Goal: Transaction & Acquisition: Purchase product/service

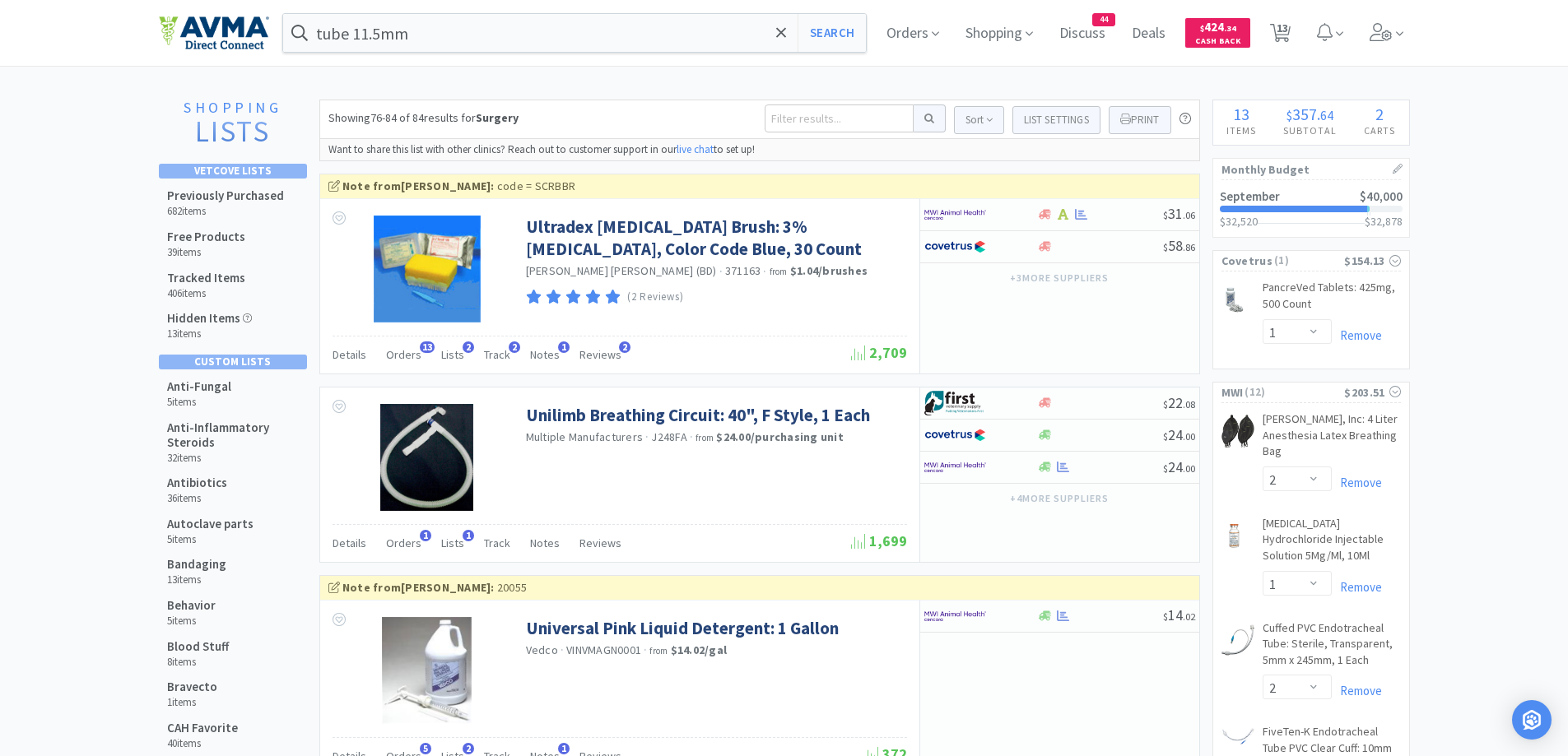
select select "1"
select select "2"
select select "1"
select select "2"
select select "1"
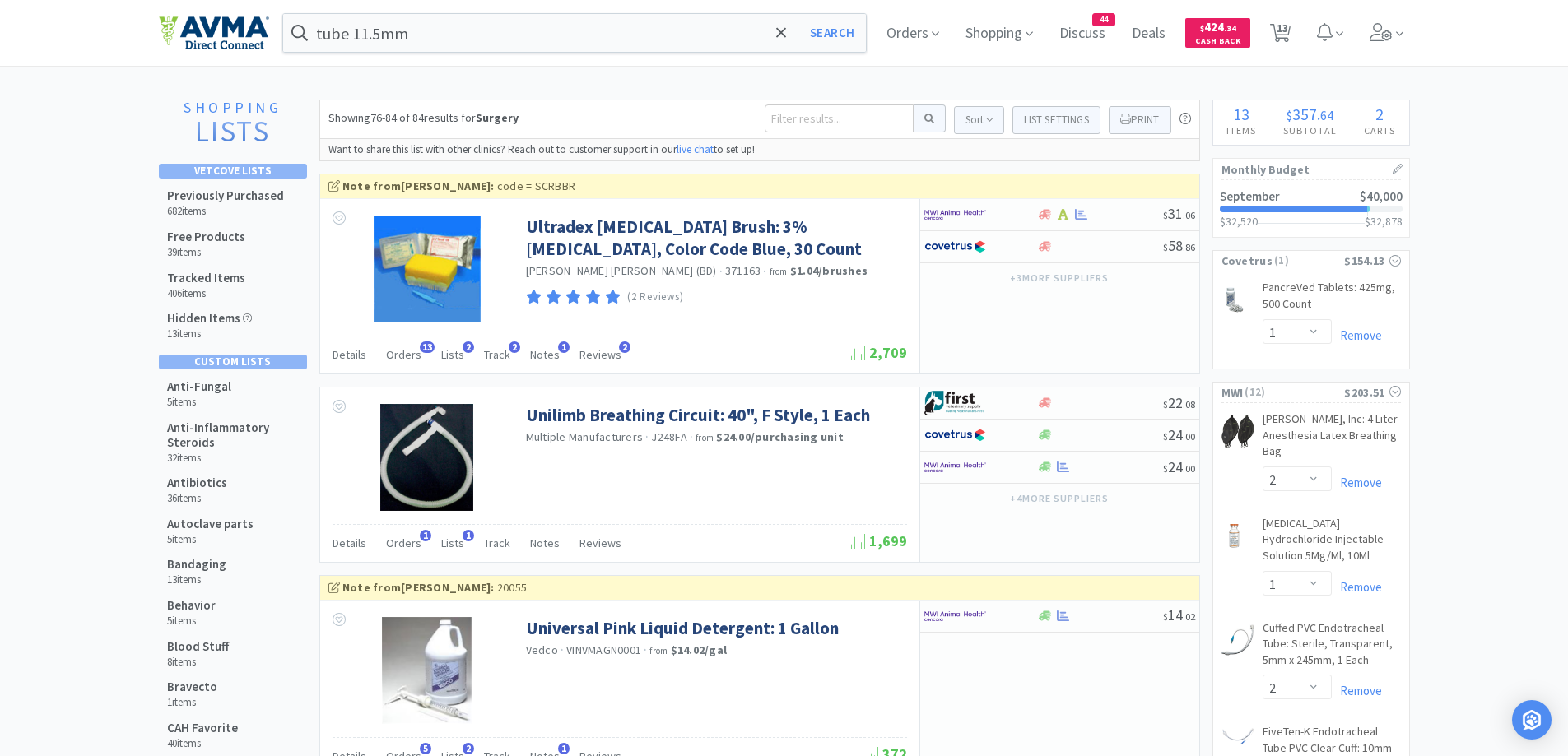
select select "1"
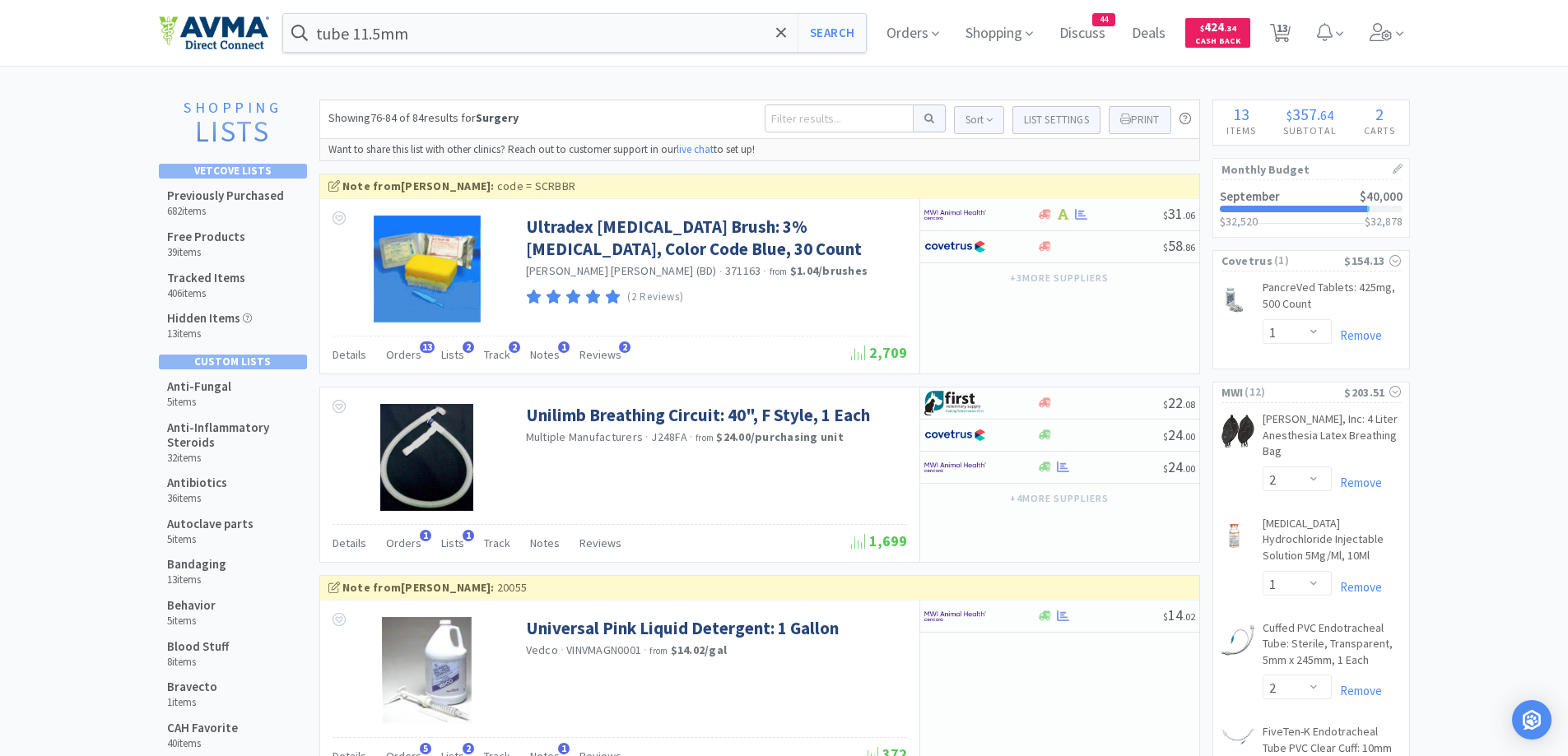
select select "1"
select select "2"
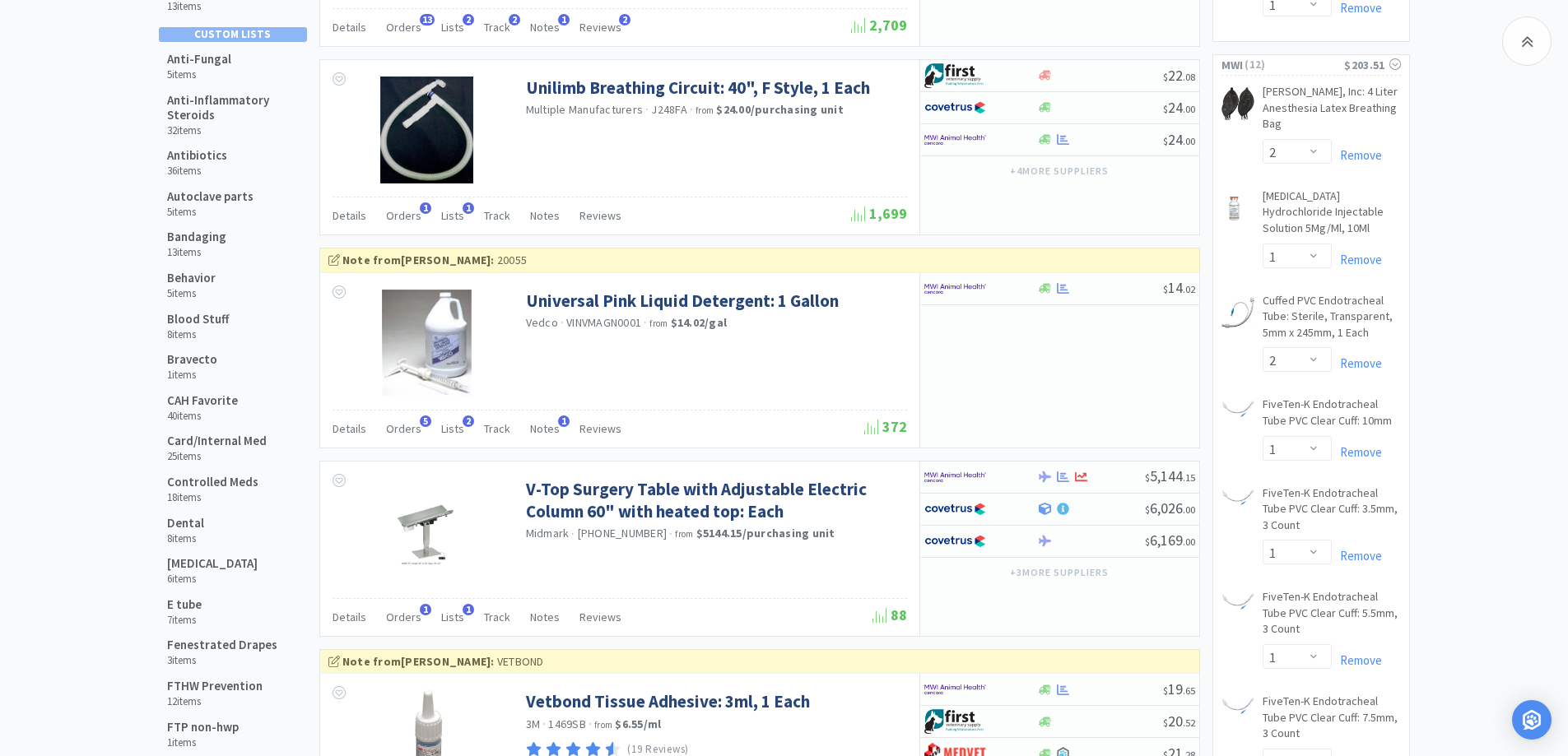
scroll to position [329, 0]
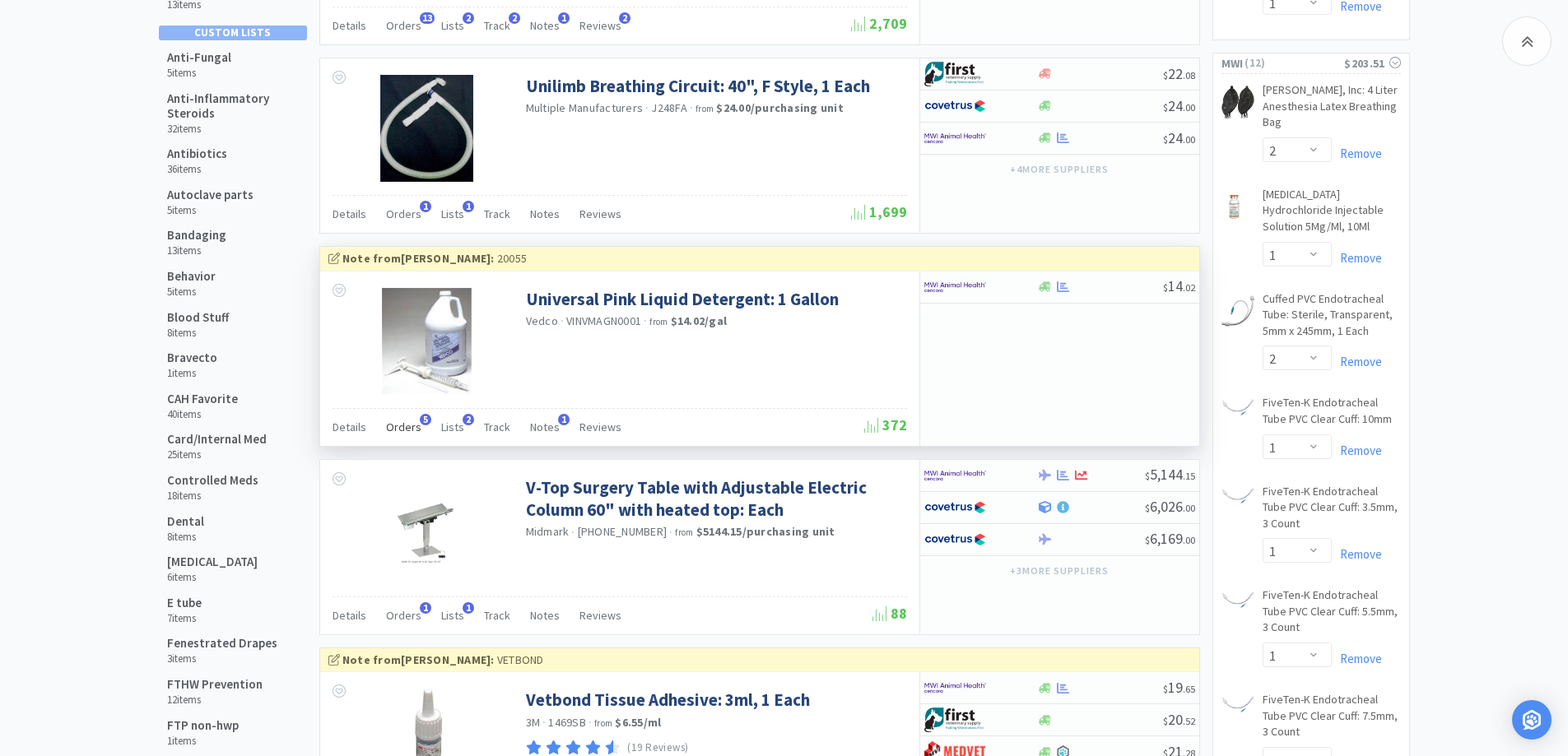
click at [405, 432] on span "Orders" at bounding box center [404, 426] width 36 height 15
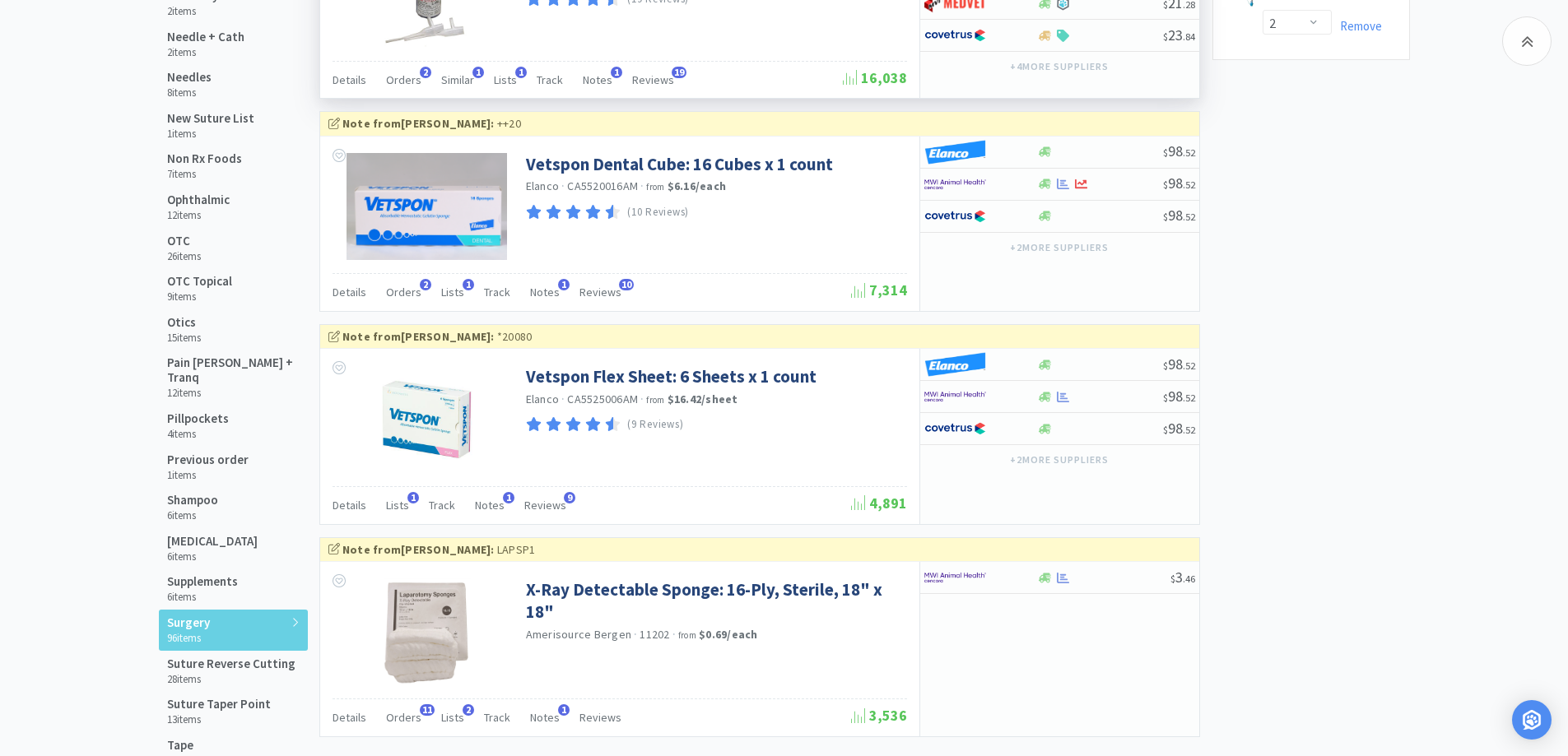
scroll to position [1295, 0]
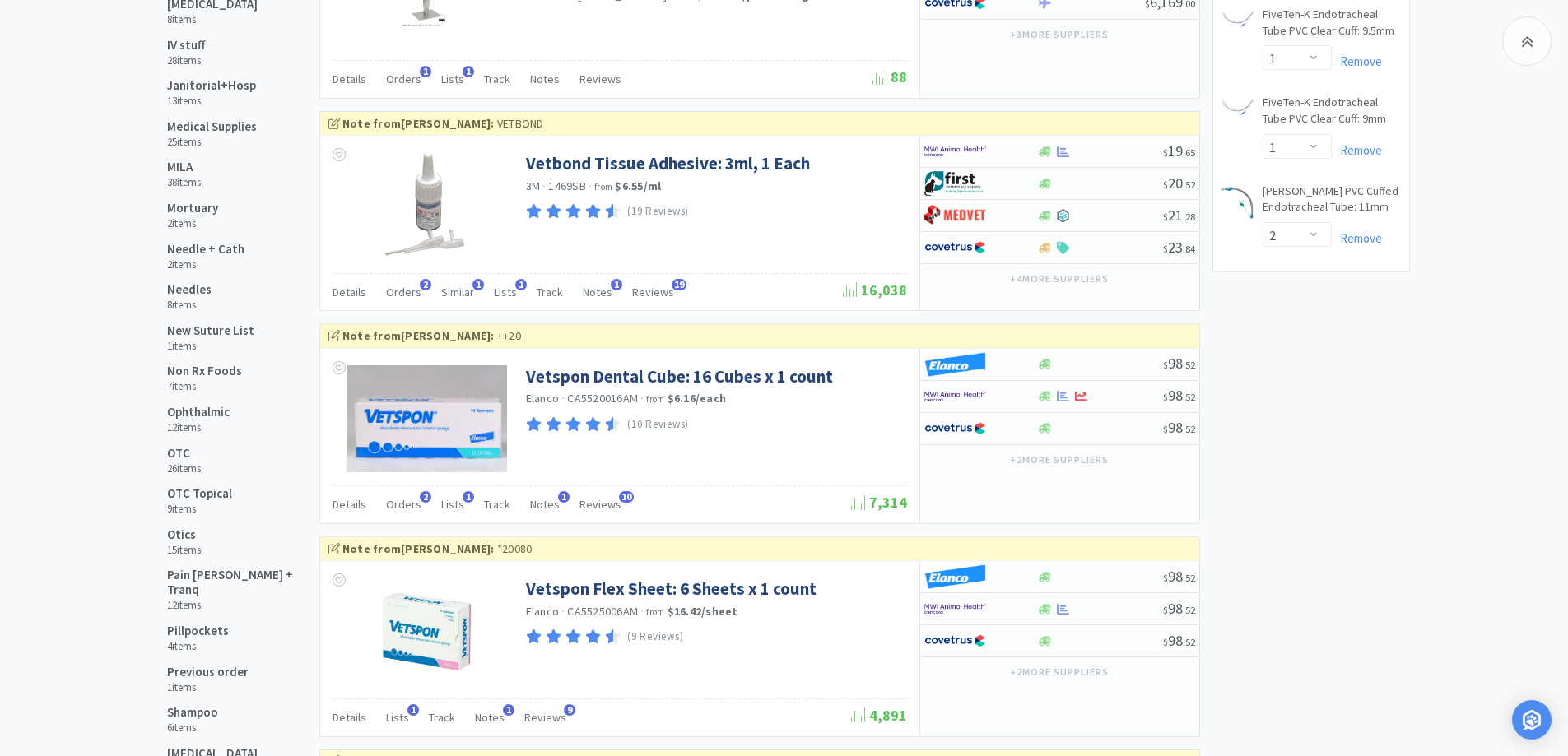
click at [85, 420] on div "Shopping Lists Vetcove Lists Previously Purchased 682 items Free Products 39 it…" at bounding box center [784, 92] width 1568 height 2575
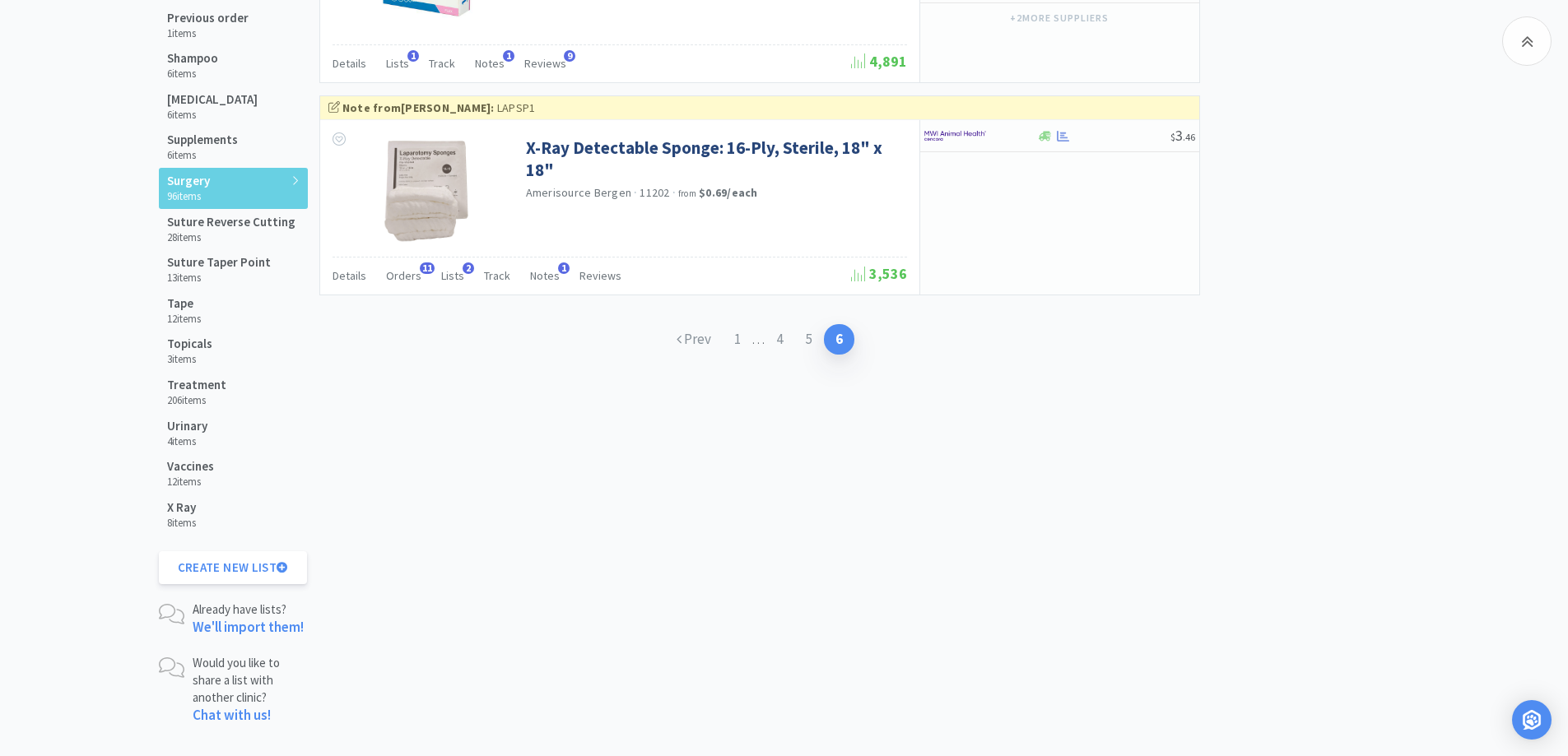
scroll to position [1953, 0]
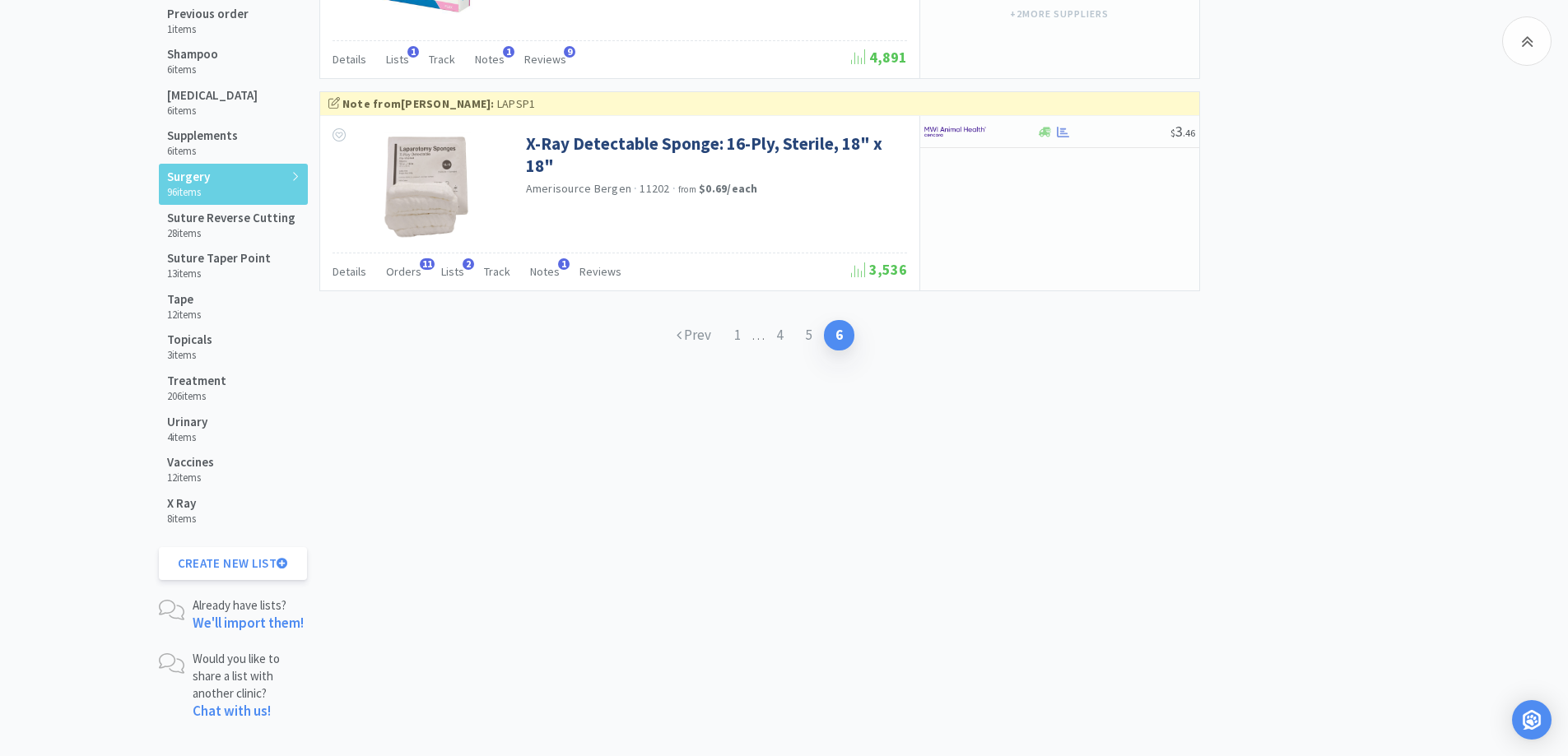
drag, startPoint x: 25, startPoint y: 333, endPoint x: 64, endPoint y: 363, distance: 49.2
drag, startPoint x: 133, startPoint y: 423, endPoint x: 346, endPoint y: 466, distance: 217.3
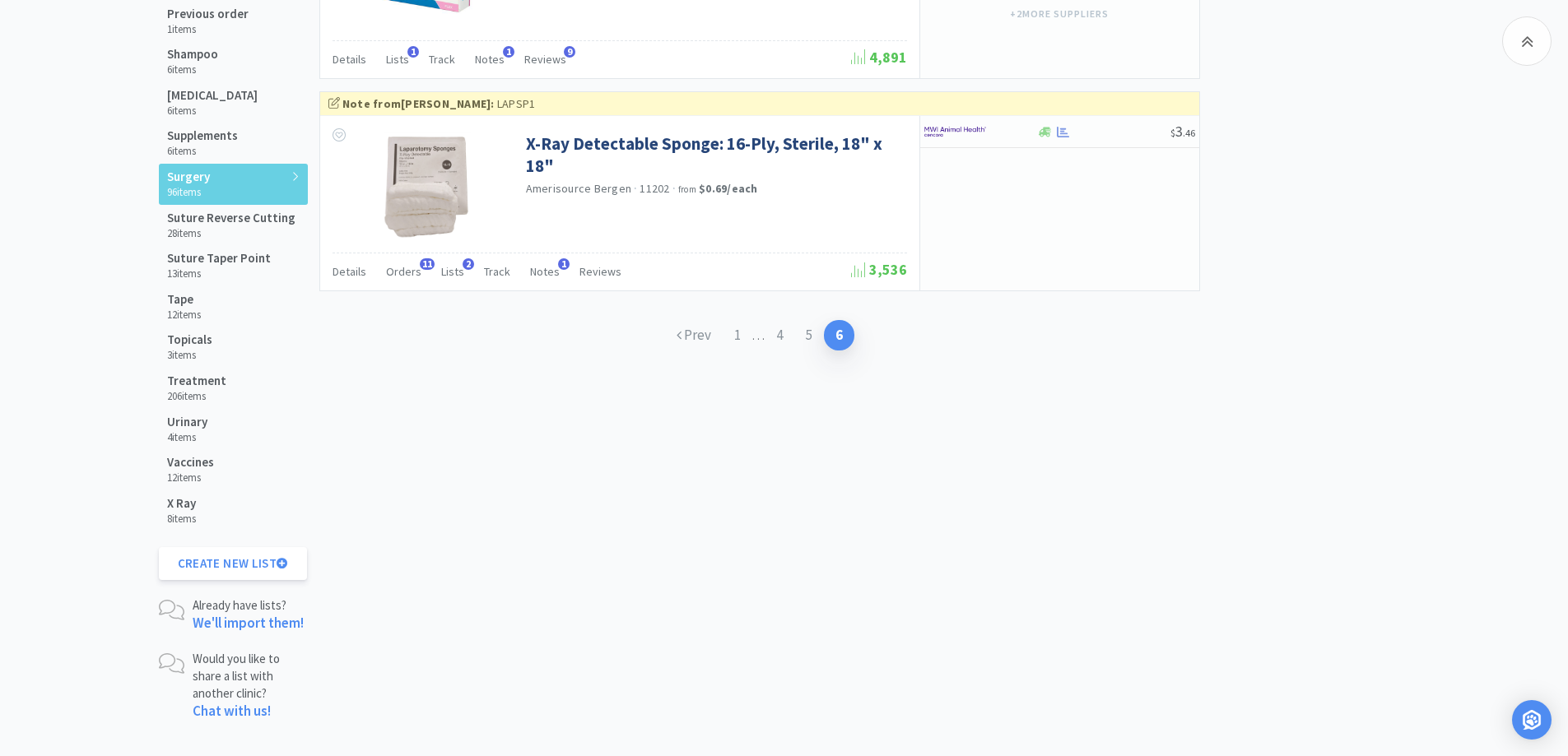
drag, startPoint x: 87, startPoint y: 308, endPoint x: 132, endPoint y: 323, distance: 47.4
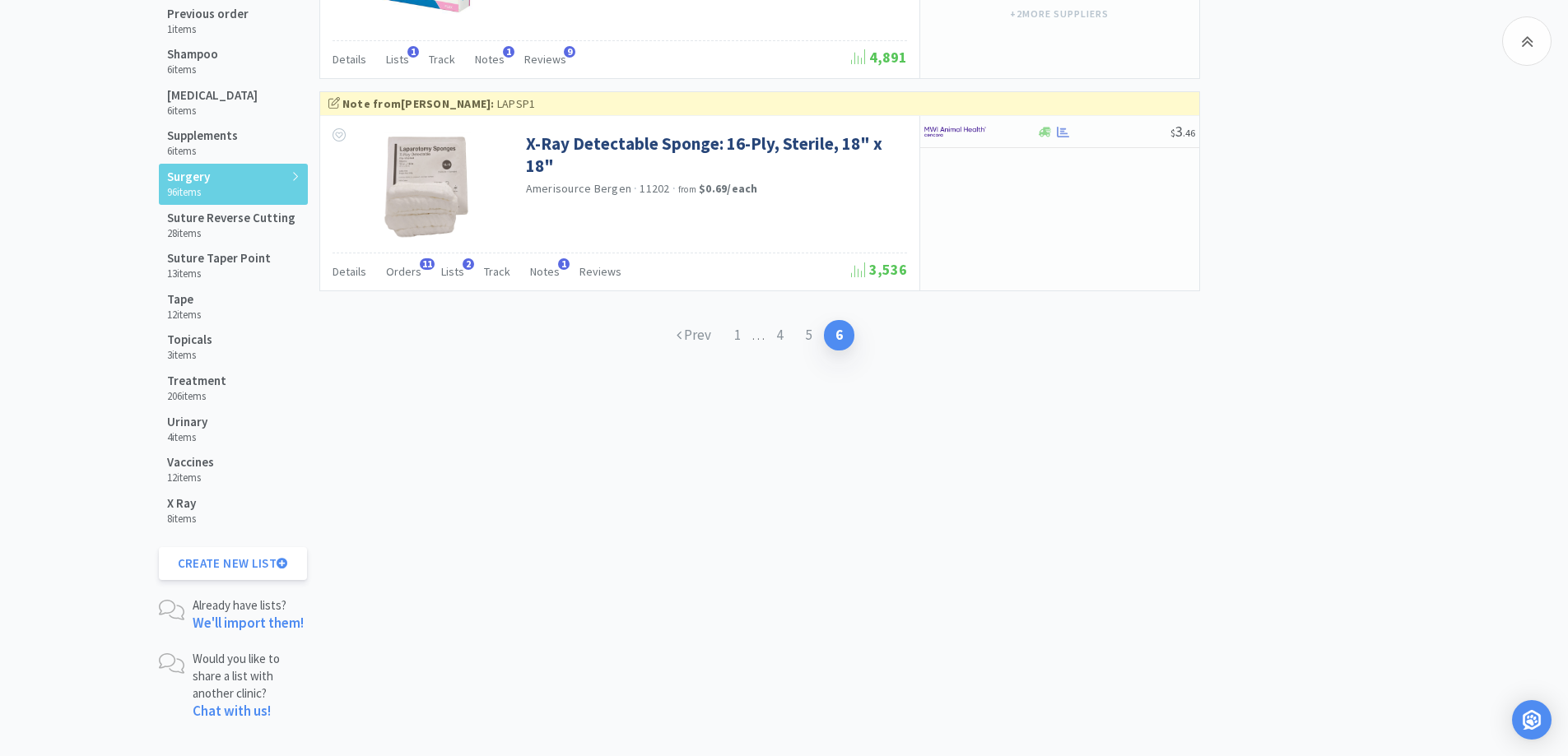
drag, startPoint x: 133, startPoint y: 465, endPoint x: 373, endPoint y: 506, distance: 243.5
drag, startPoint x: 19, startPoint y: 389, endPoint x: 368, endPoint y: 739, distance: 494.3
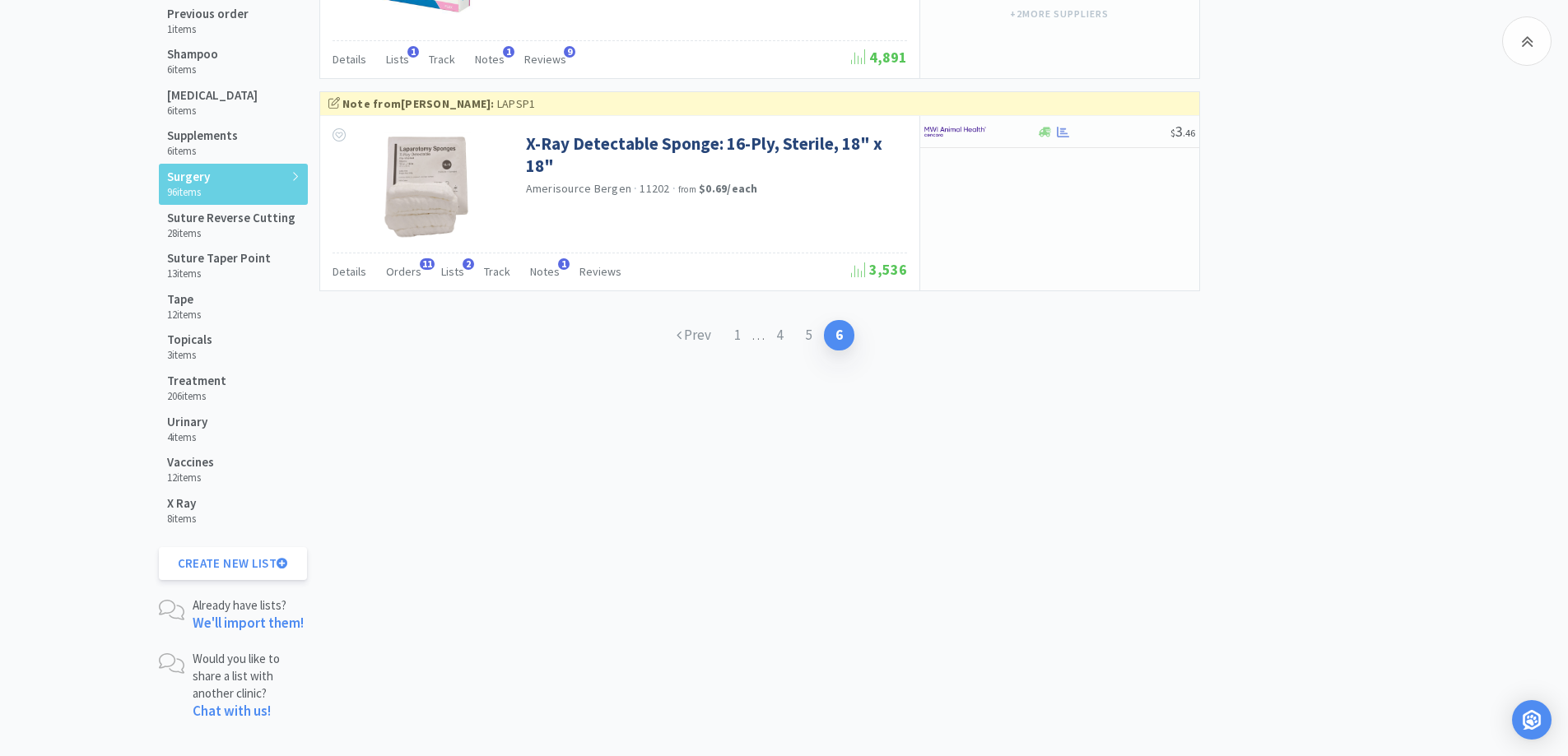
drag, startPoint x: 120, startPoint y: 522, endPoint x: 334, endPoint y: 632, distance: 240.6
drag, startPoint x: 1338, startPoint y: 273, endPoint x: 1330, endPoint y: 284, distance: 13.6
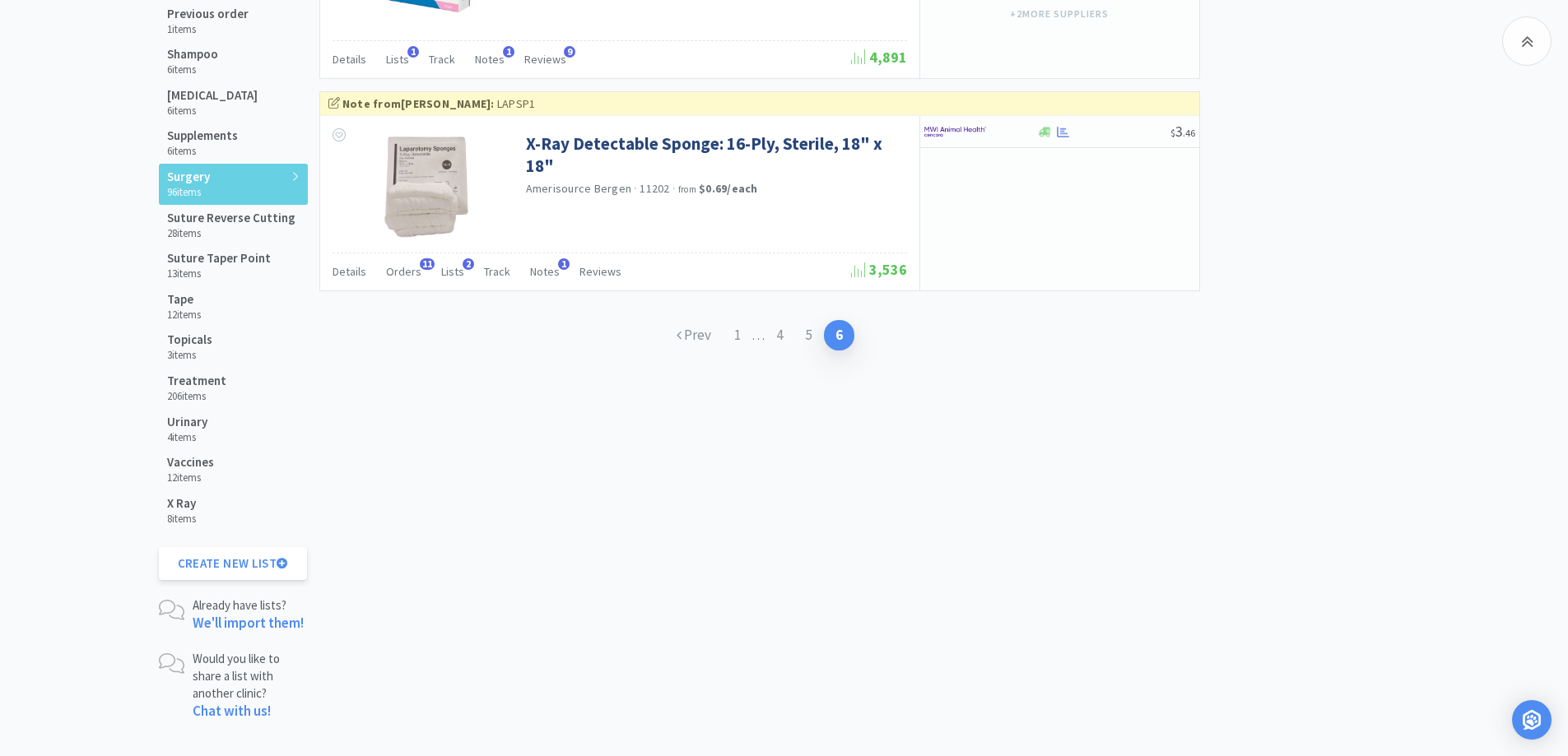
drag, startPoint x: 61, startPoint y: 509, endPoint x: 89, endPoint y: 493, distance: 32.2
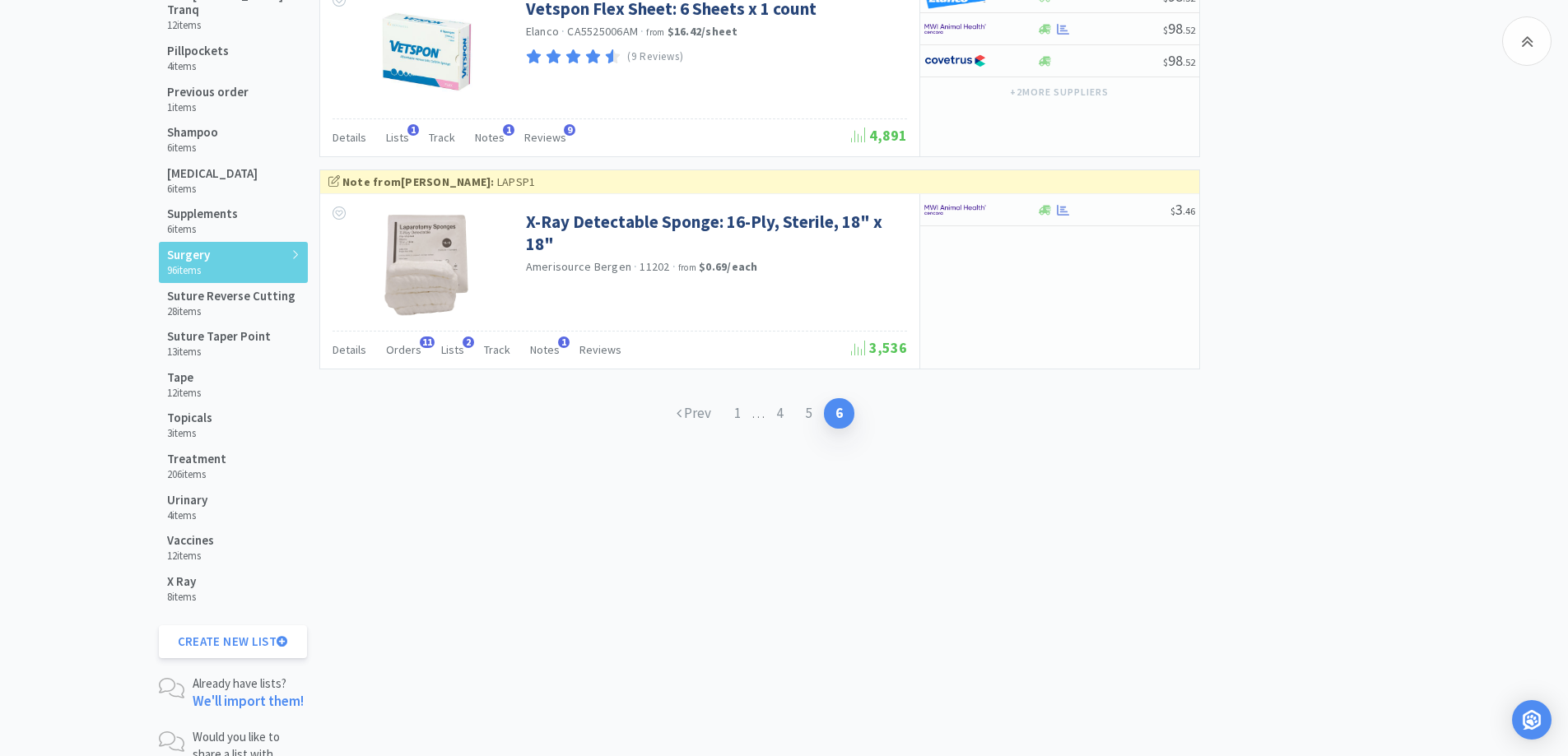
scroll to position [1460, 0]
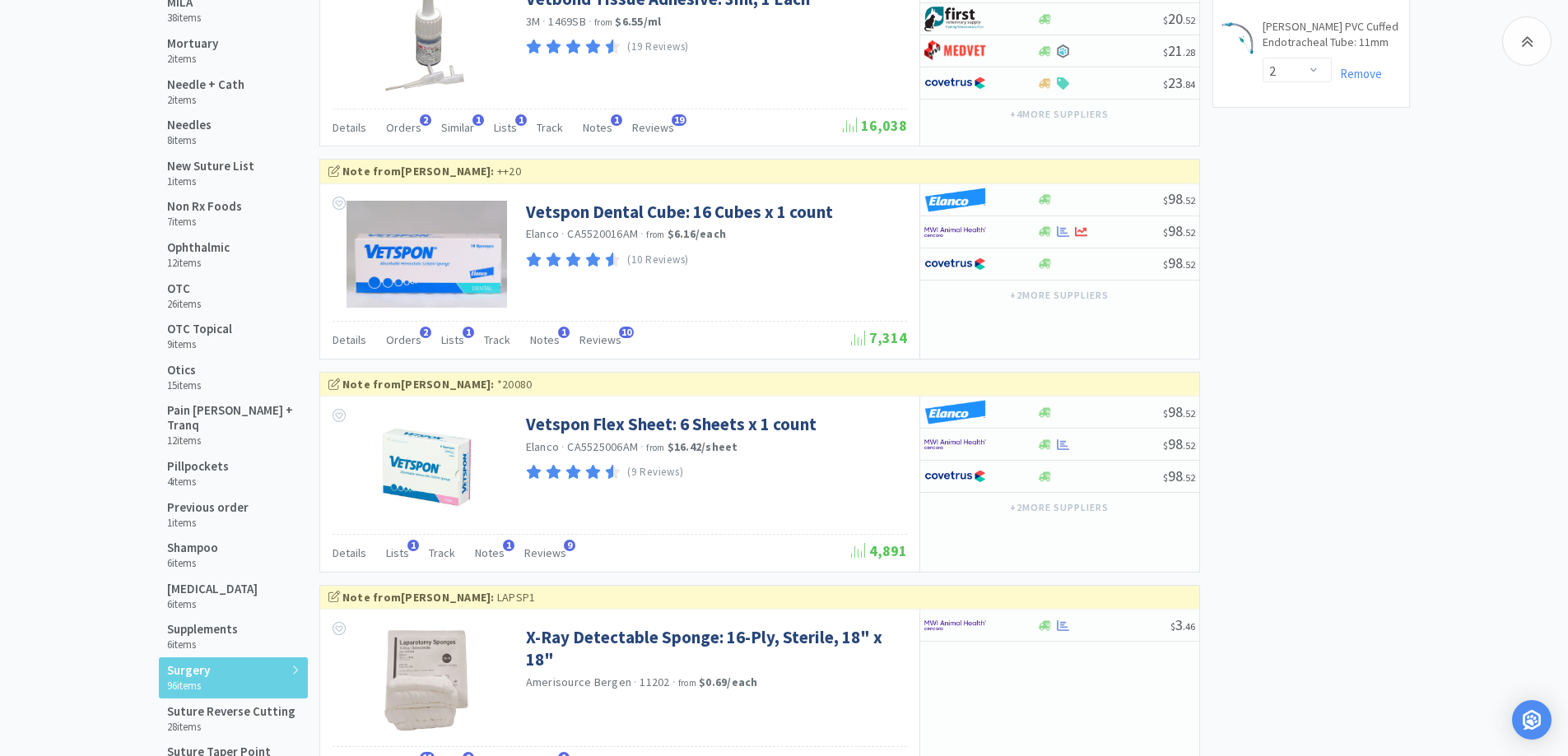
drag, startPoint x: 45, startPoint y: 311, endPoint x: 104, endPoint y: 357, distance: 74.8
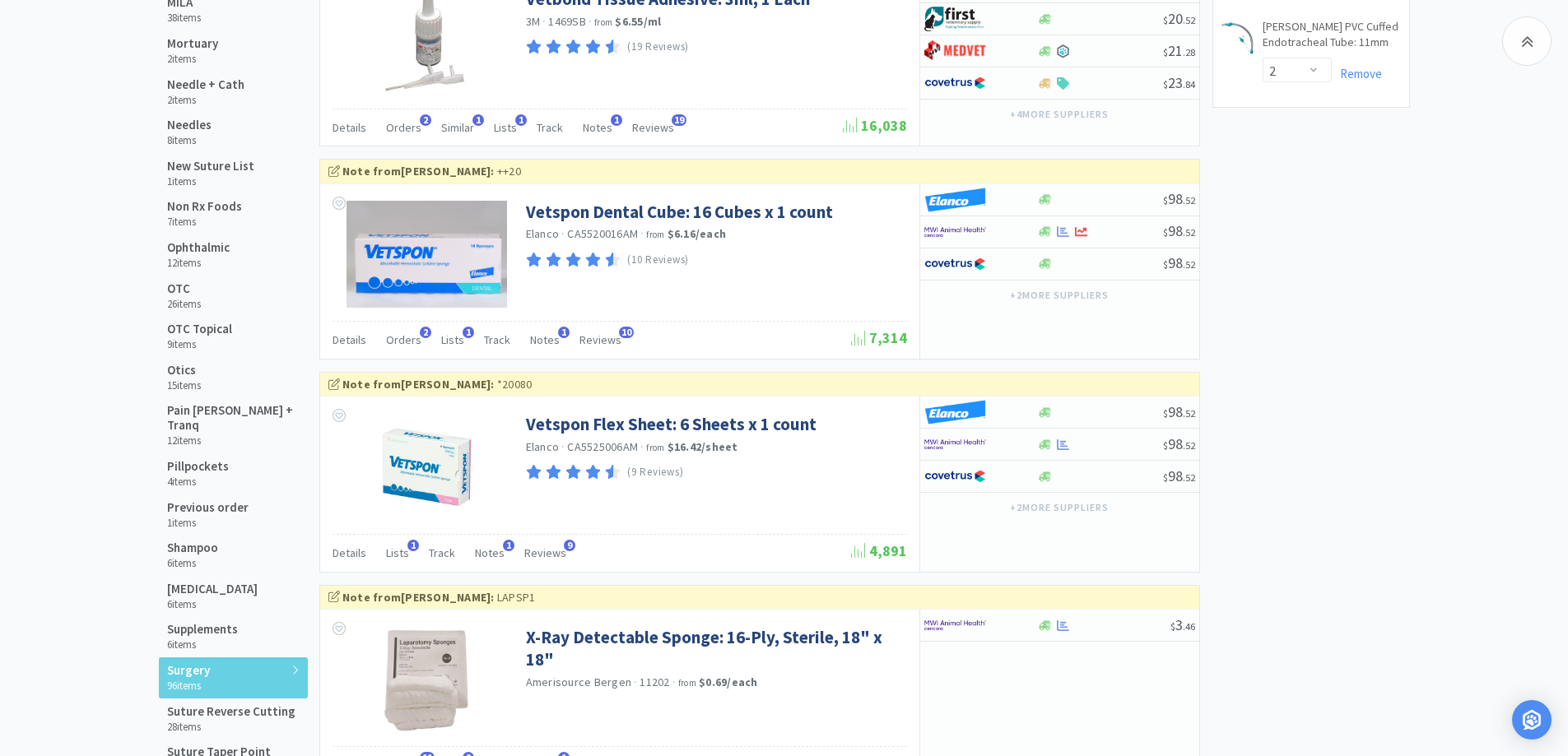
drag, startPoint x: 114, startPoint y: 560, endPoint x: 152, endPoint y: 585, distance: 45.5
drag, startPoint x: 17, startPoint y: 507, endPoint x: 94, endPoint y: 534, distance: 81.6
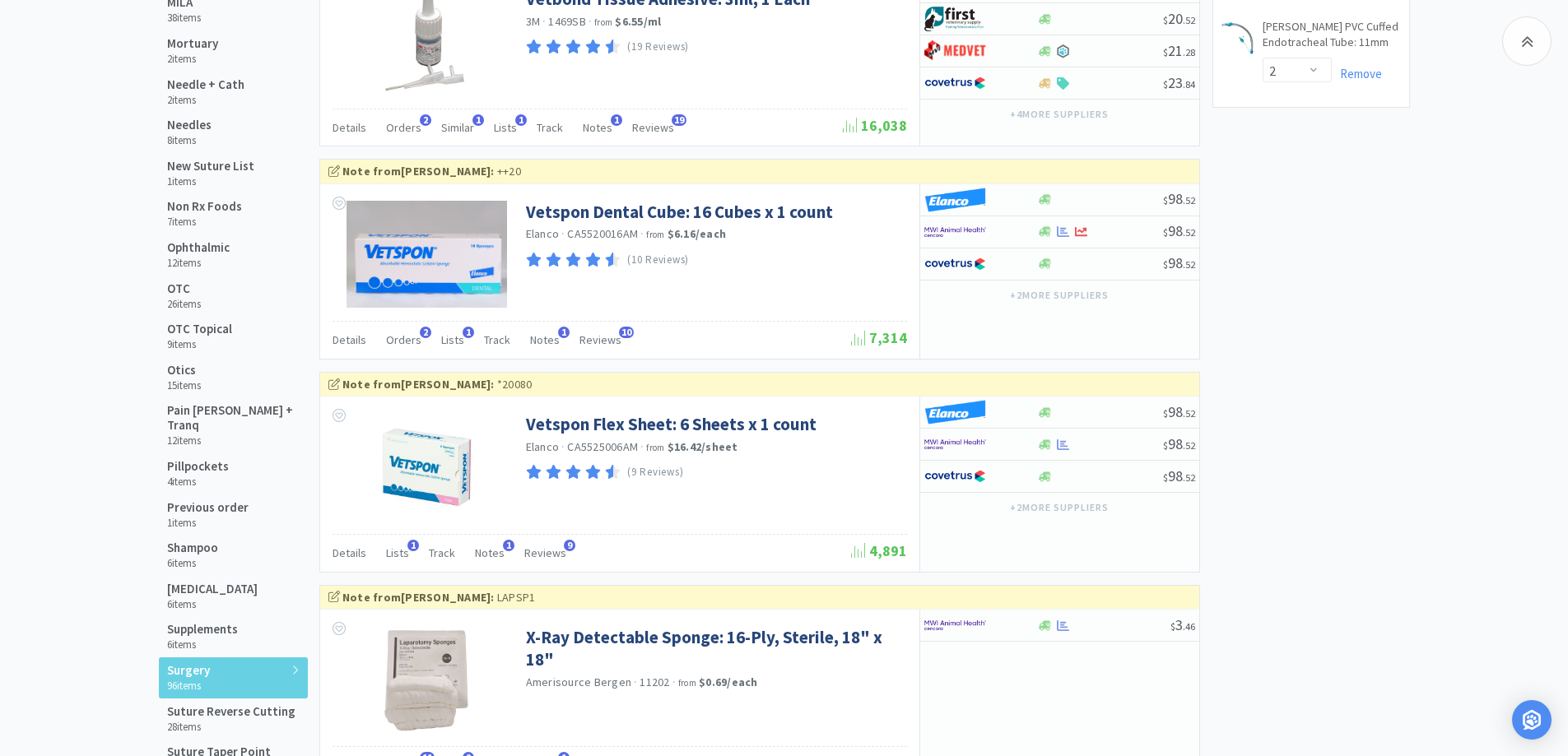
drag, startPoint x: 110, startPoint y: 375, endPoint x: 117, endPoint y: 404, distance: 29.8
drag, startPoint x: 70, startPoint y: 339, endPoint x: 116, endPoint y: 358, distance: 49.8
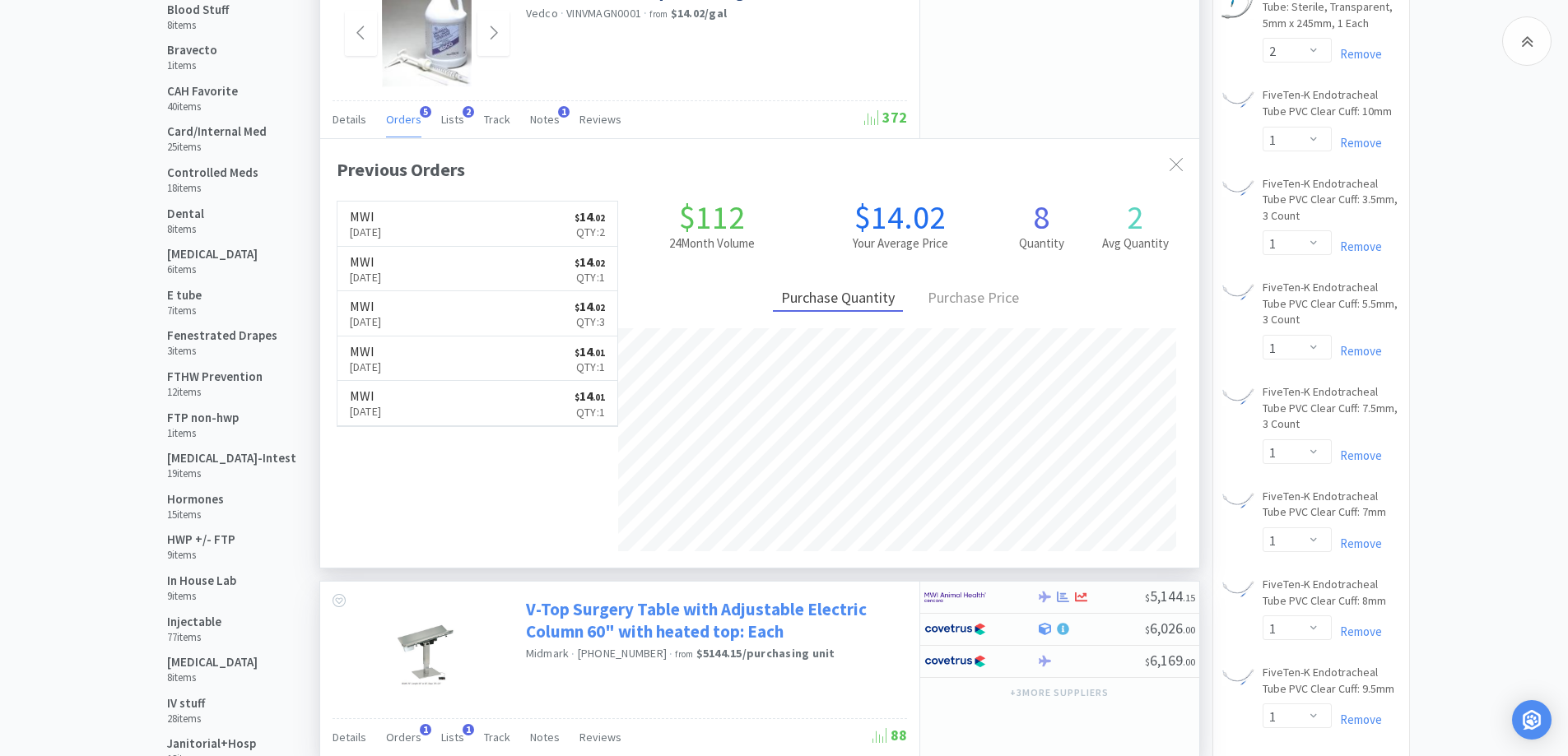
scroll to position [0, 0]
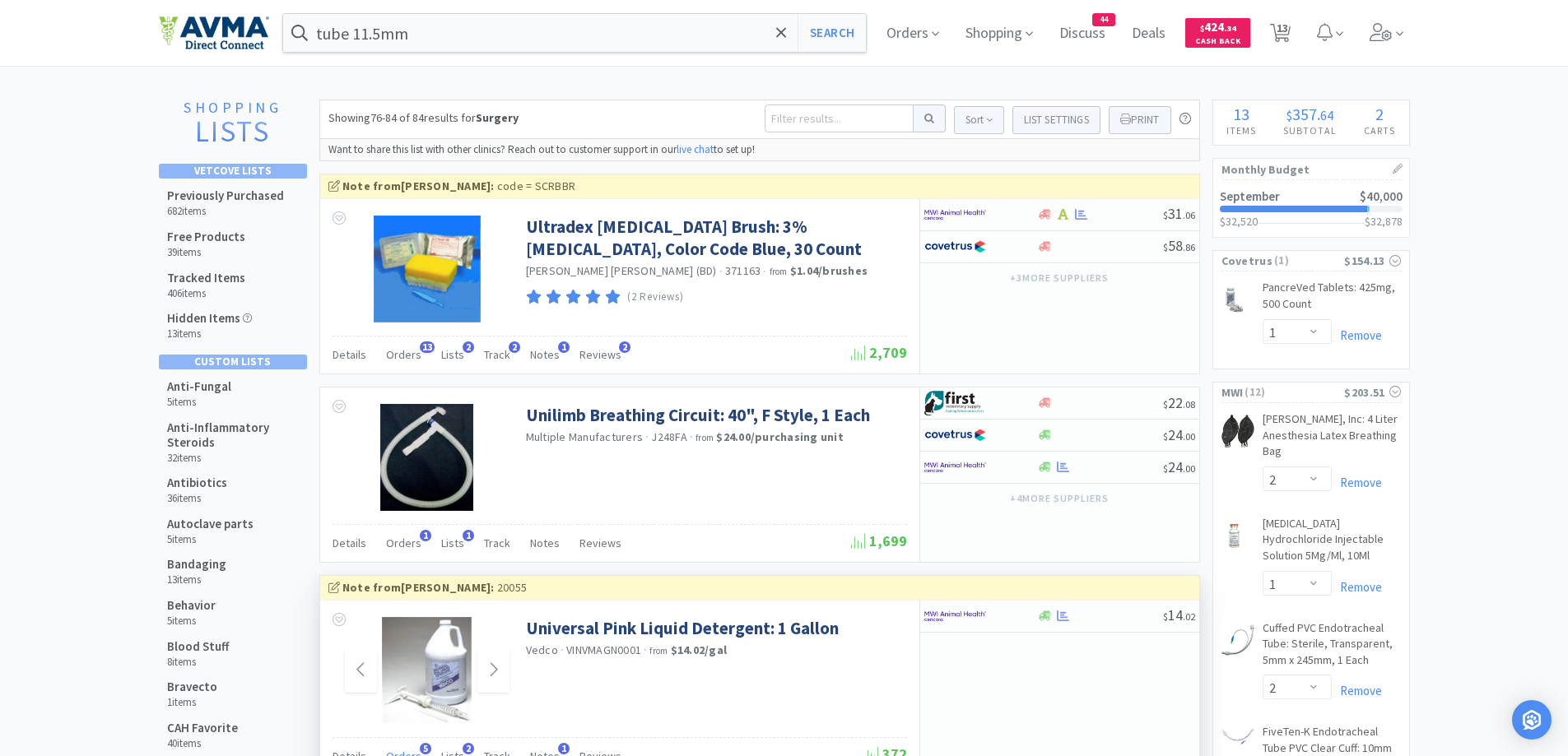
click at [1281, 30] on span "13" at bounding box center [1282, 28] width 11 height 66
select select "1"
select select "2"
select select "1"
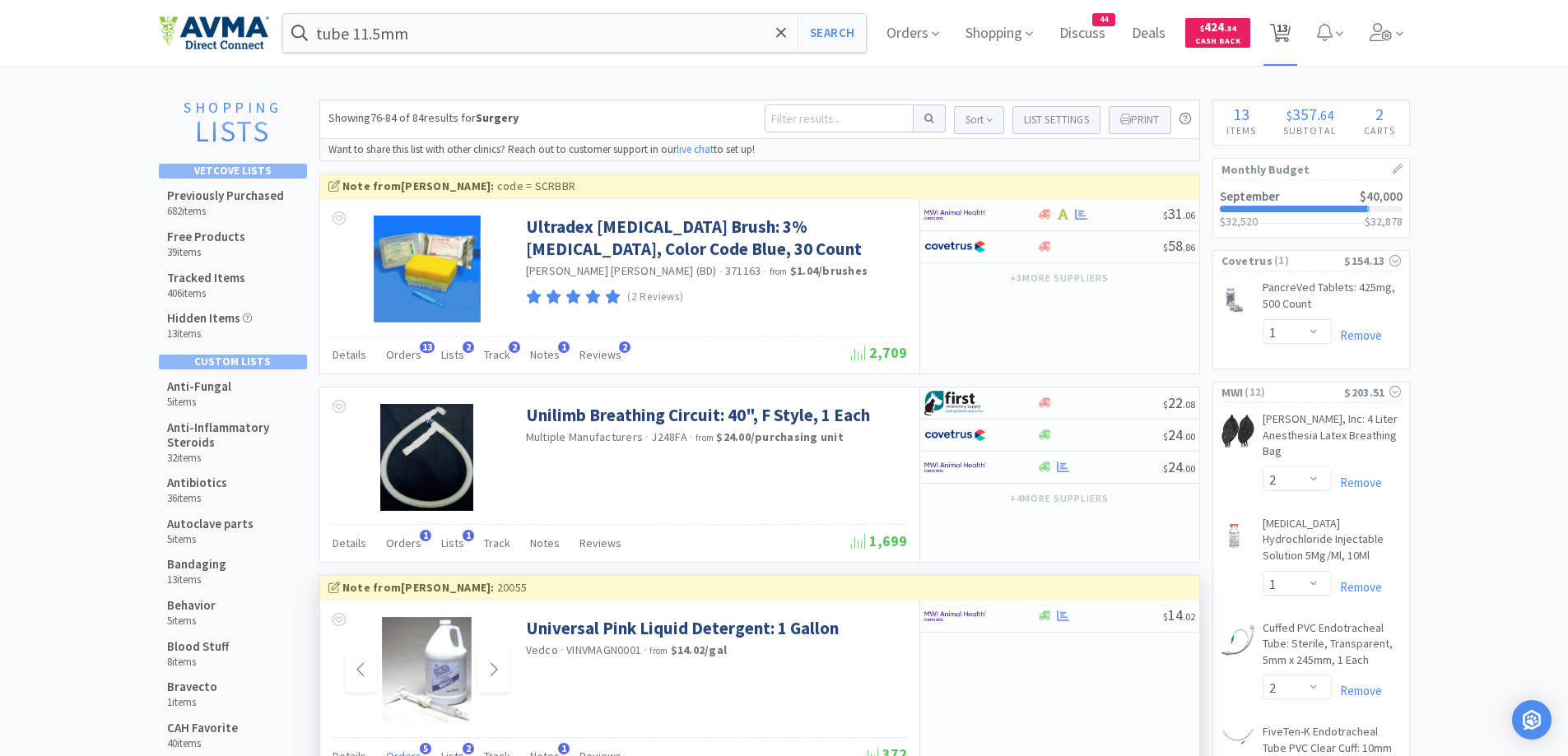
select select "2"
select select "1"
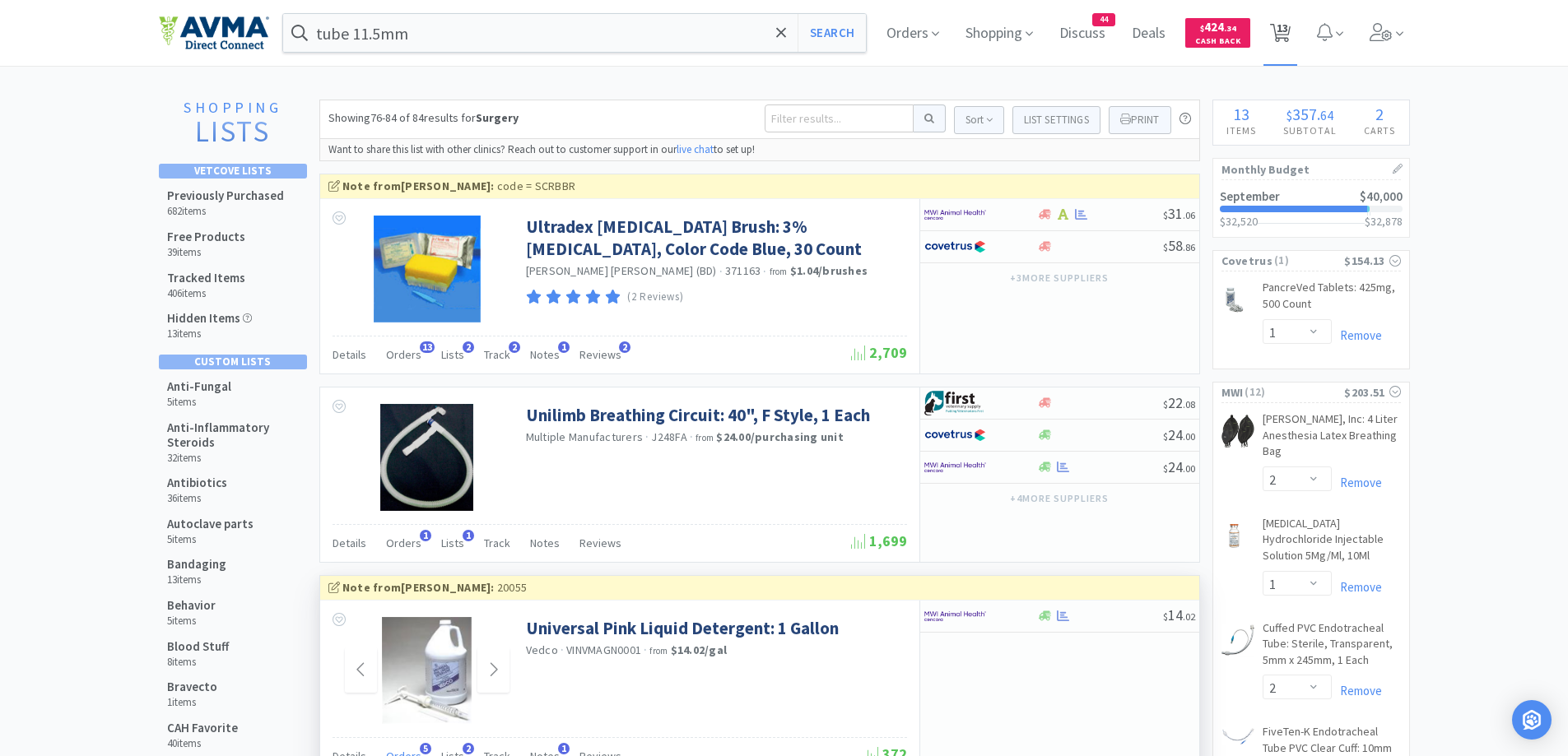
select select "1"
select select "2"
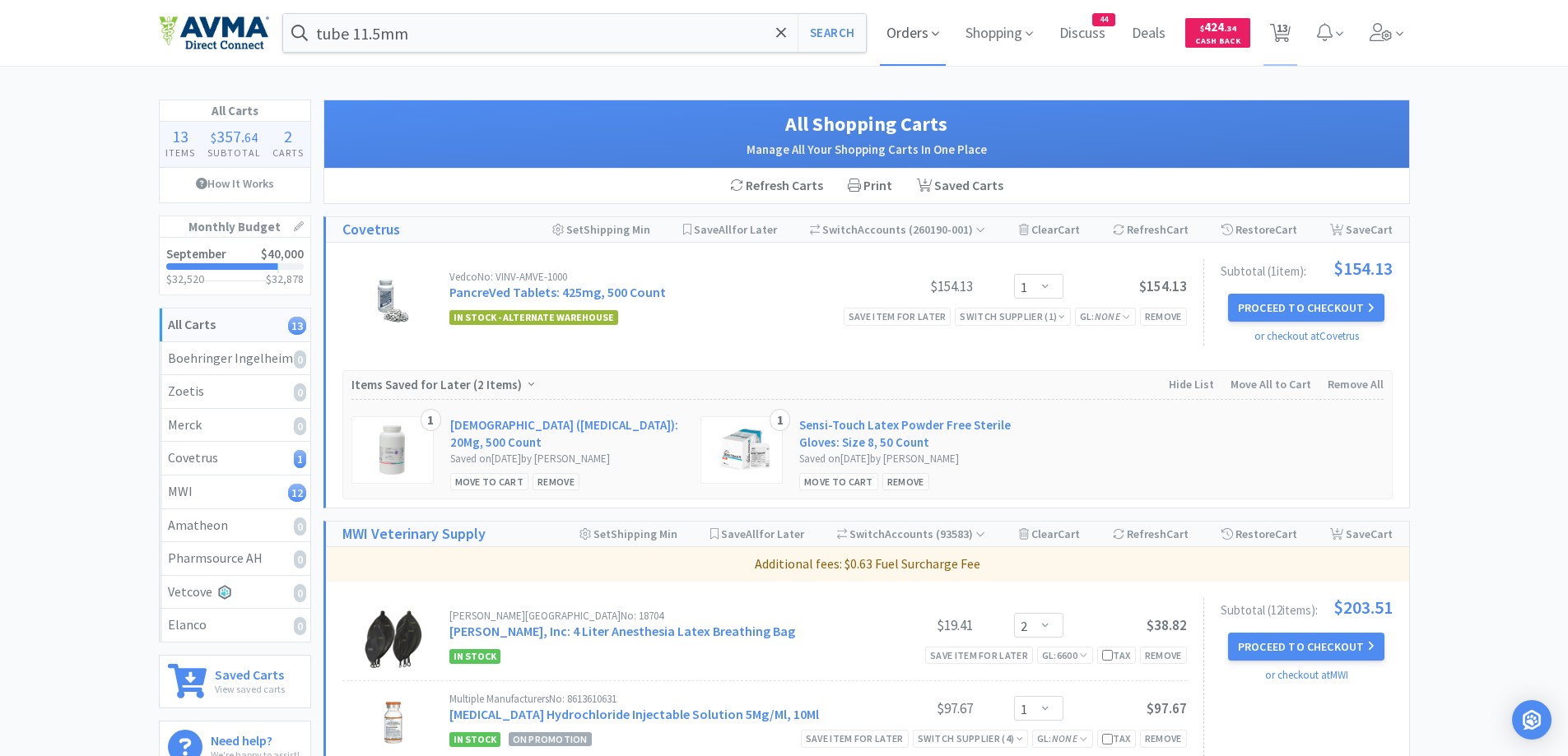
click at [913, 36] on span "Orders" at bounding box center [913, 33] width 66 height 66
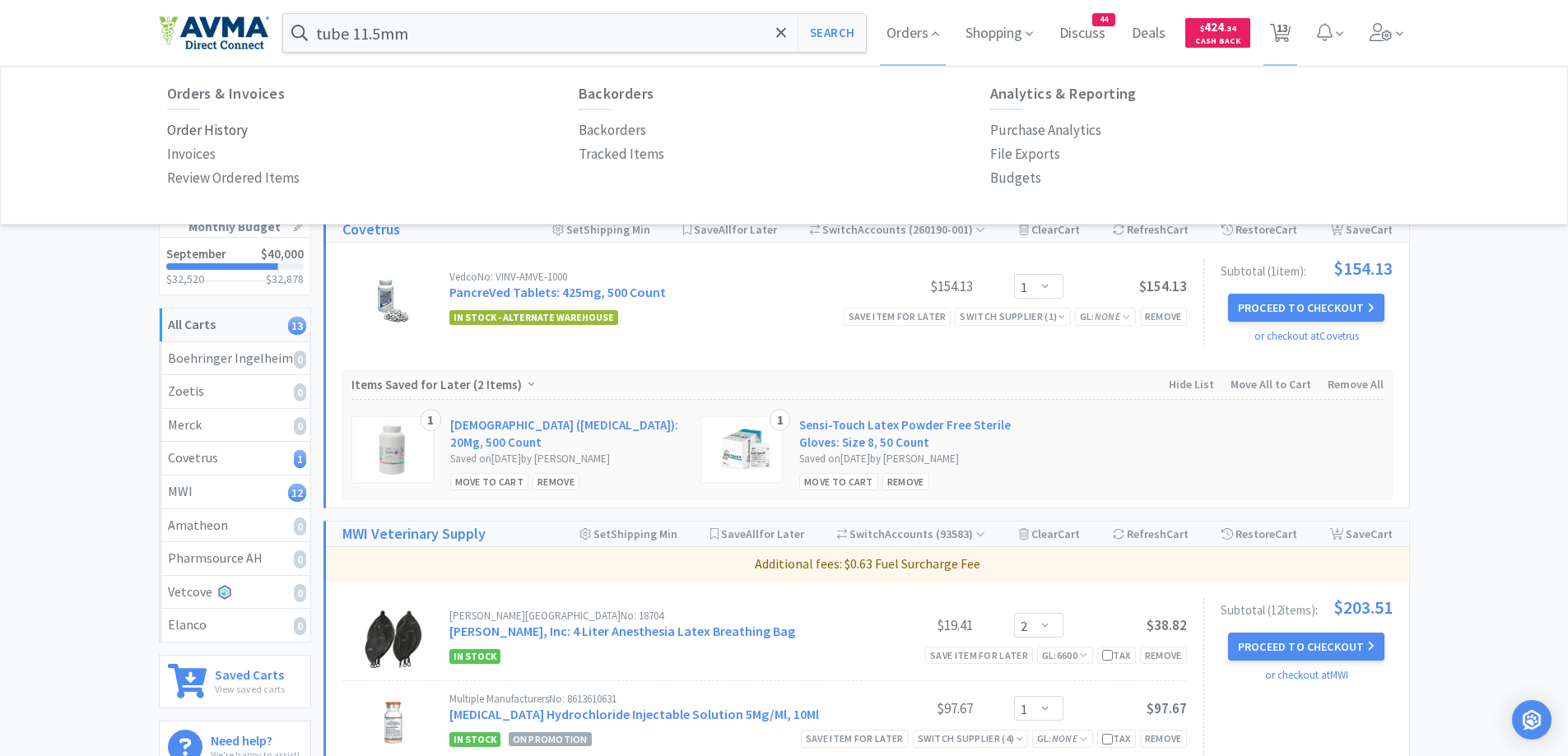
click at [198, 123] on p "Order History" at bounding box center [207, 130] width 81 height 23
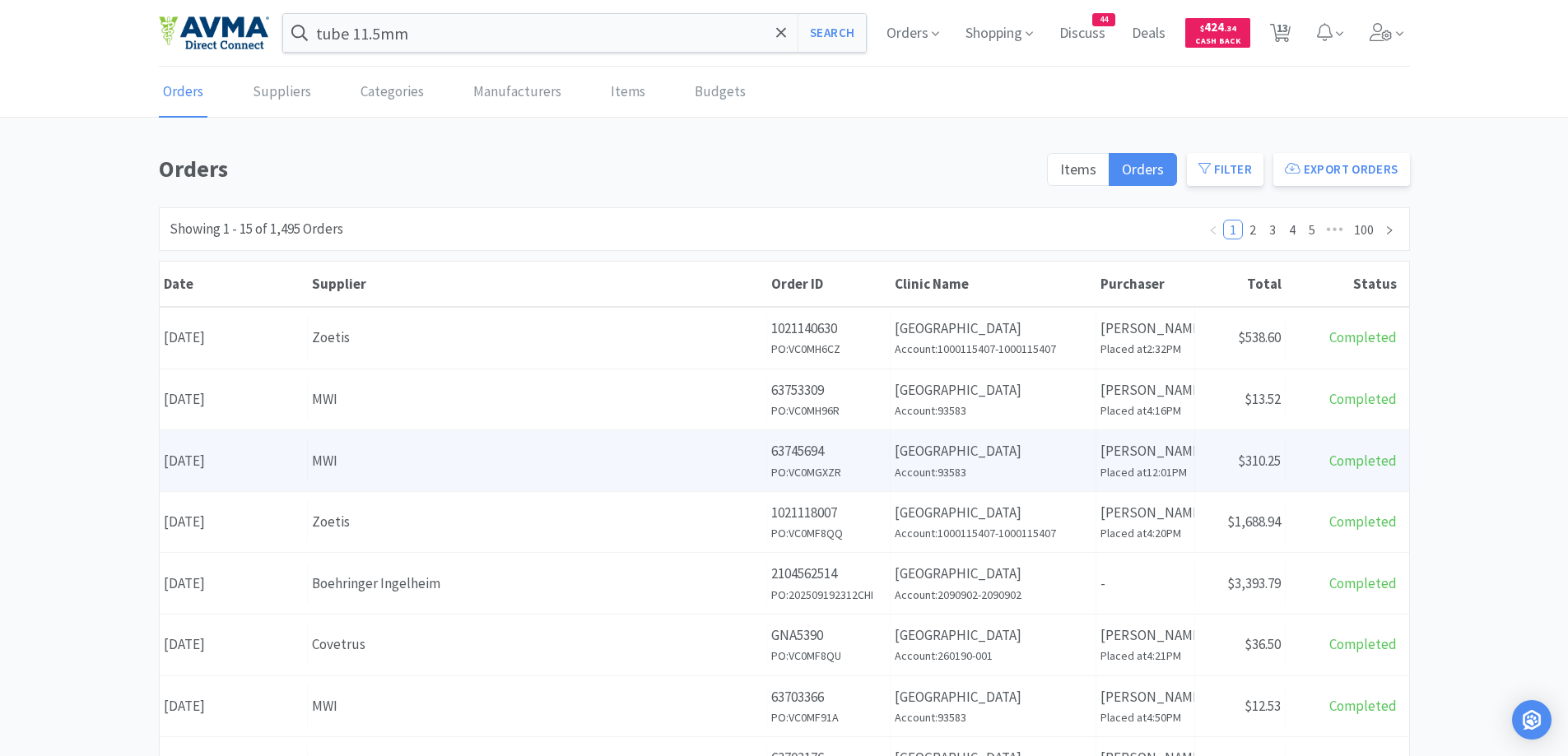
click at [643, 434] on div "Date [DATE] Supplier MWI Order ID 63745694 PO: VC0MGXZR Clinic Name [GEOGRAPHIC…" at bounding box center [784, 461] width 1250 height 61
click at [519, 448] on div "Supplier MWI" at bounding box center [538, 461] width 459 height 42
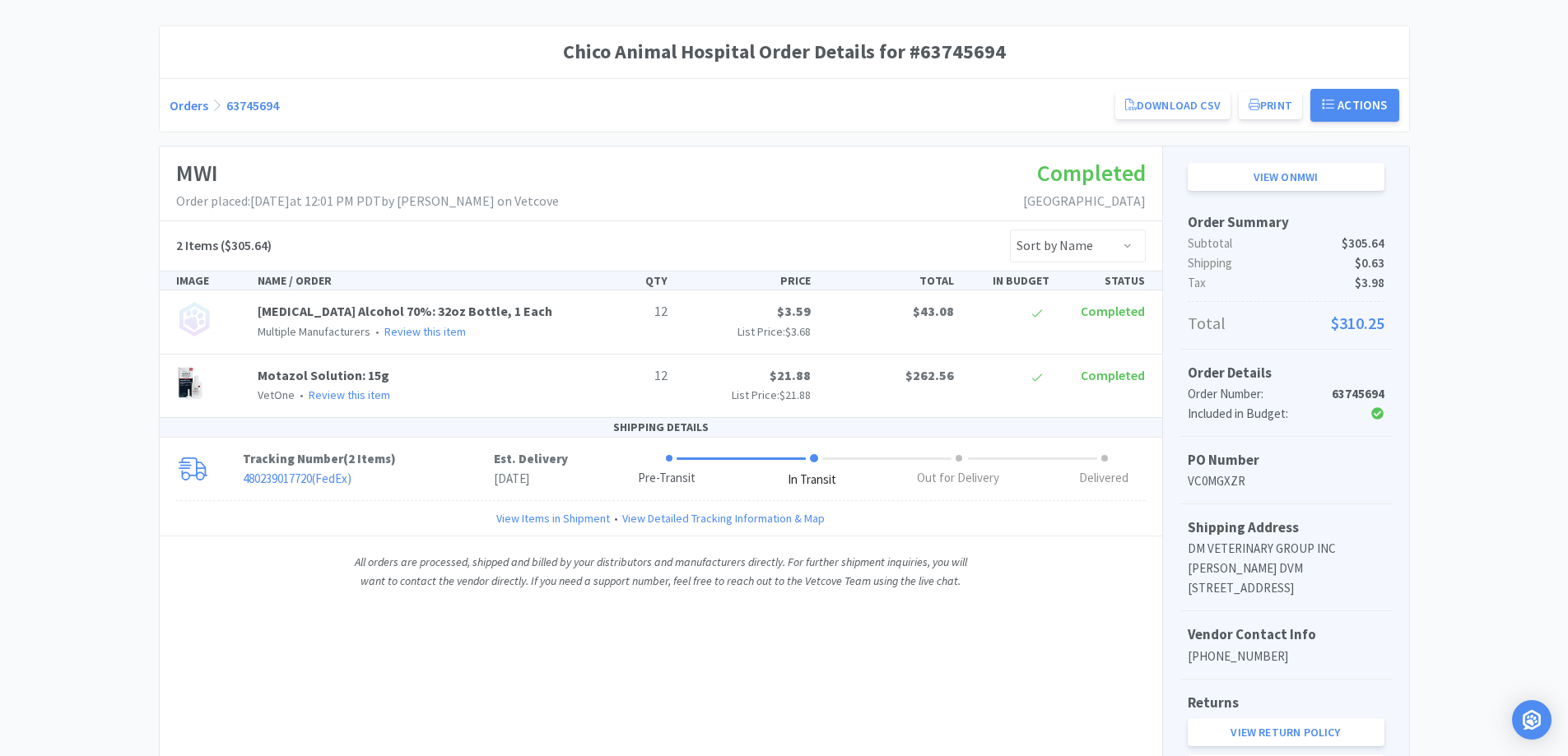
scroll to position [164, 0]
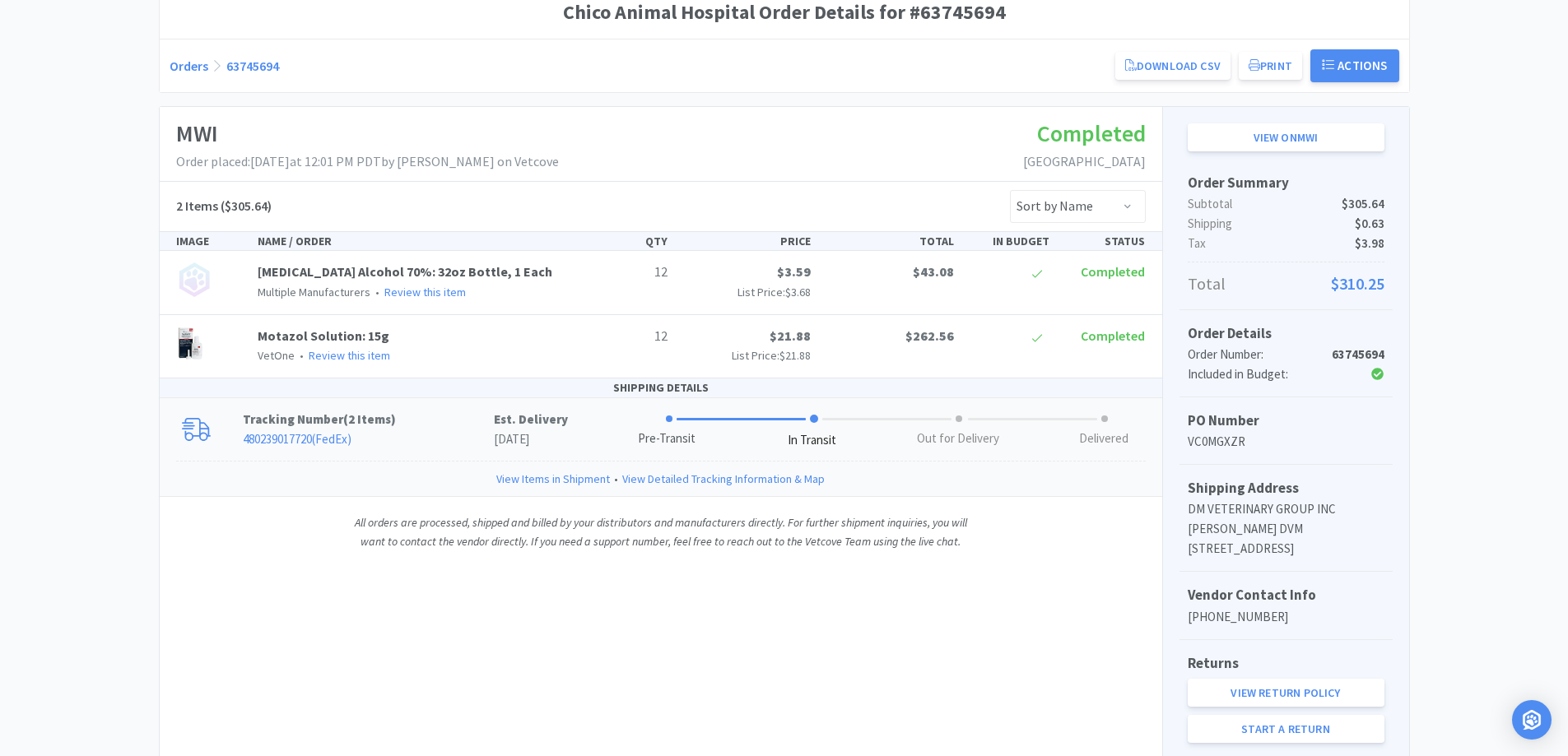
click at [403, 442] on p "480239017720 ( FedEx )" at bounding box center [368, 439] width 251 height 20
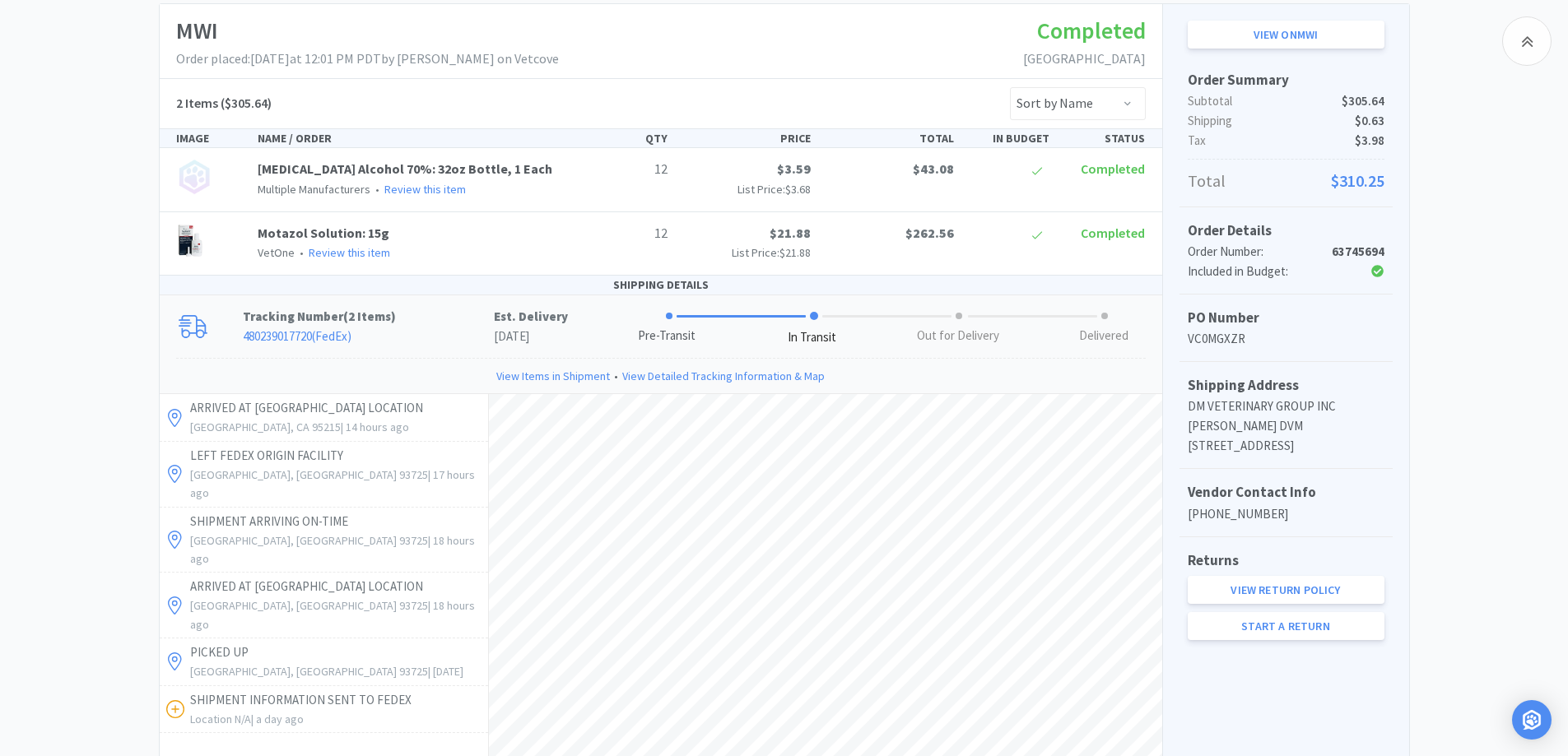
scroll to position [228, 0]
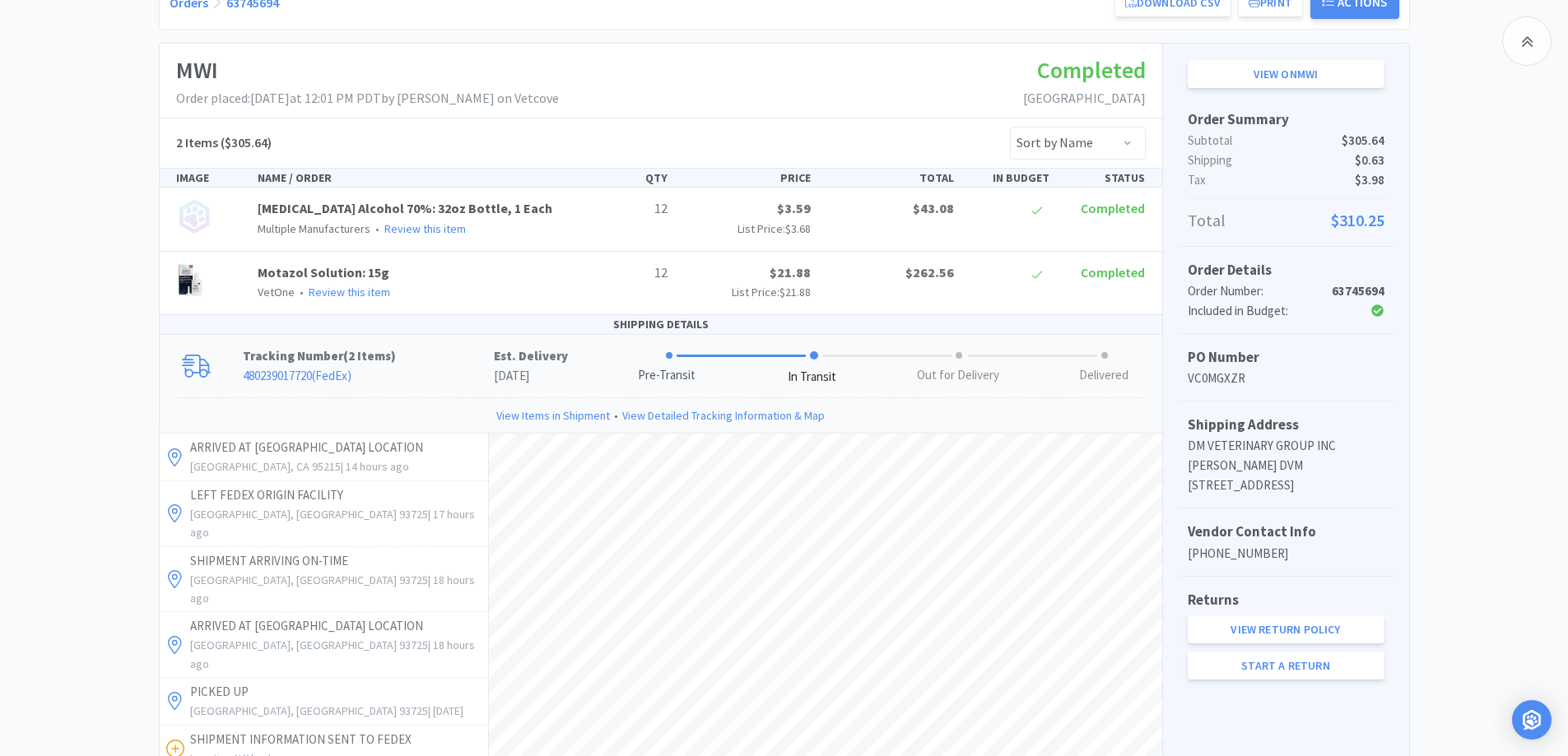
click at [320, 374] on link "480239017720 ( FedEx )" at bounding box center [297, 376] width 109 height 16
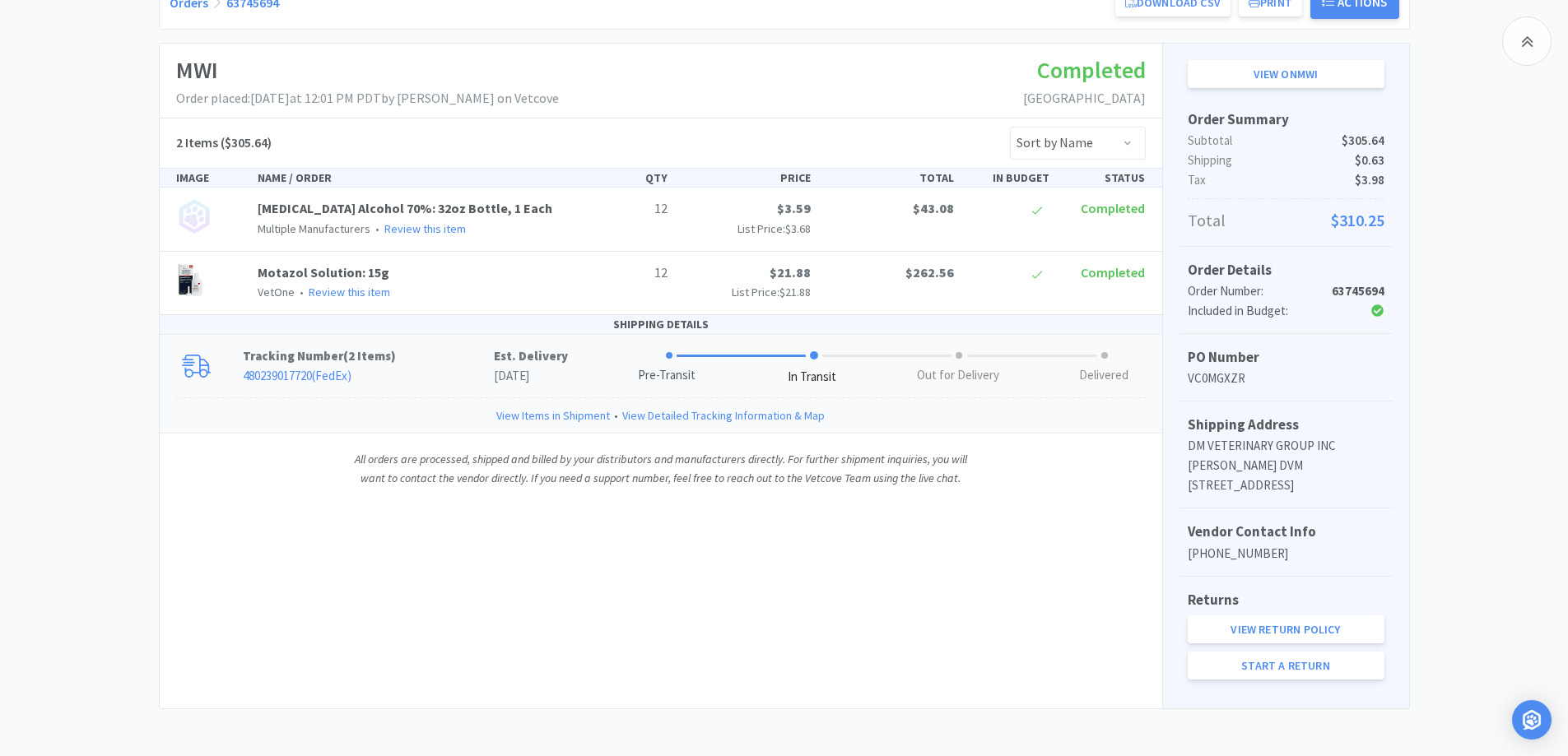
click at [473, 387] on div "Tracking Number ( 2 Items ) 480239017720 ( FedEx ) Est. Delivery [DATE] Pre-Tra…" at bounding box center [660, 366] width 1002 height 64
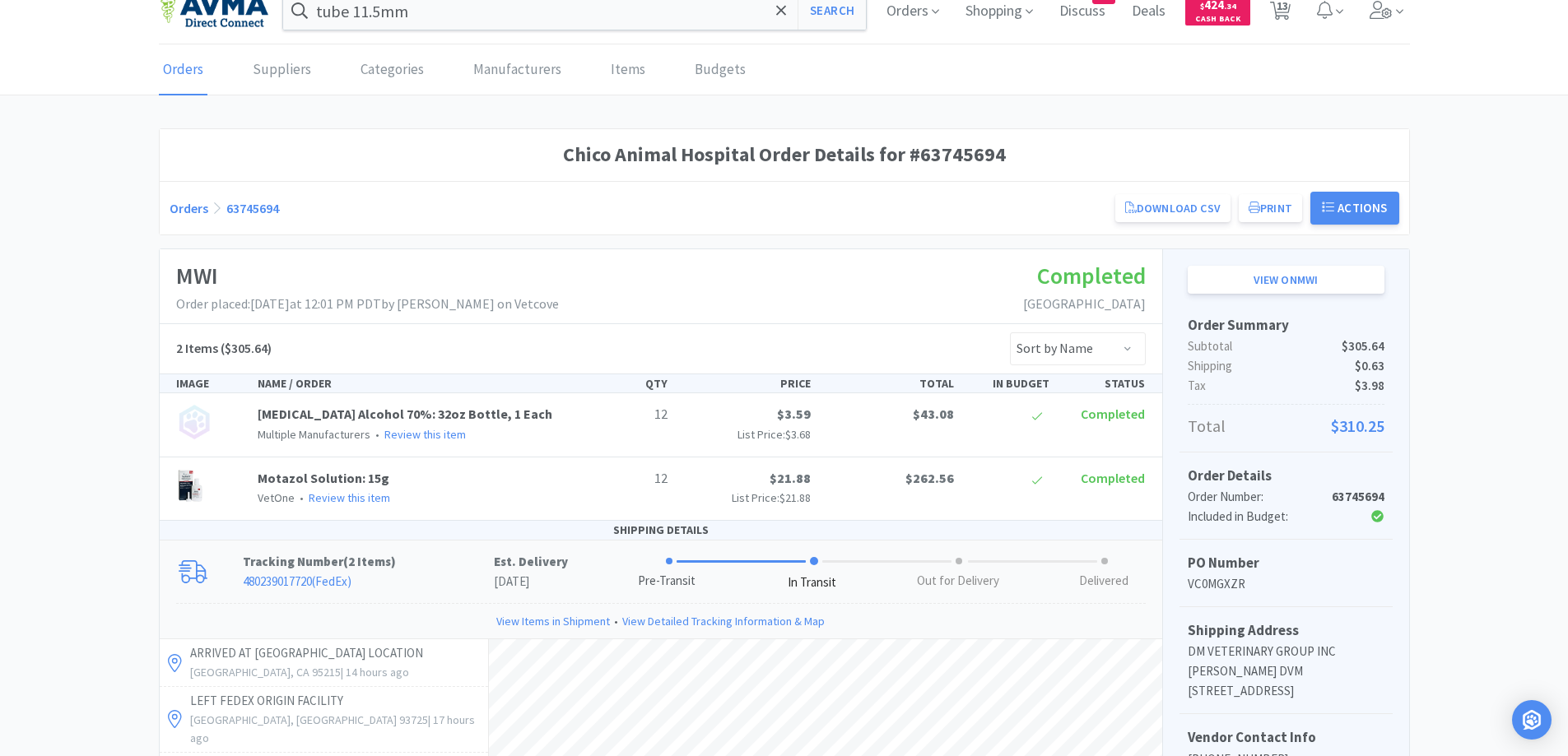
scroll to position [0, 0]
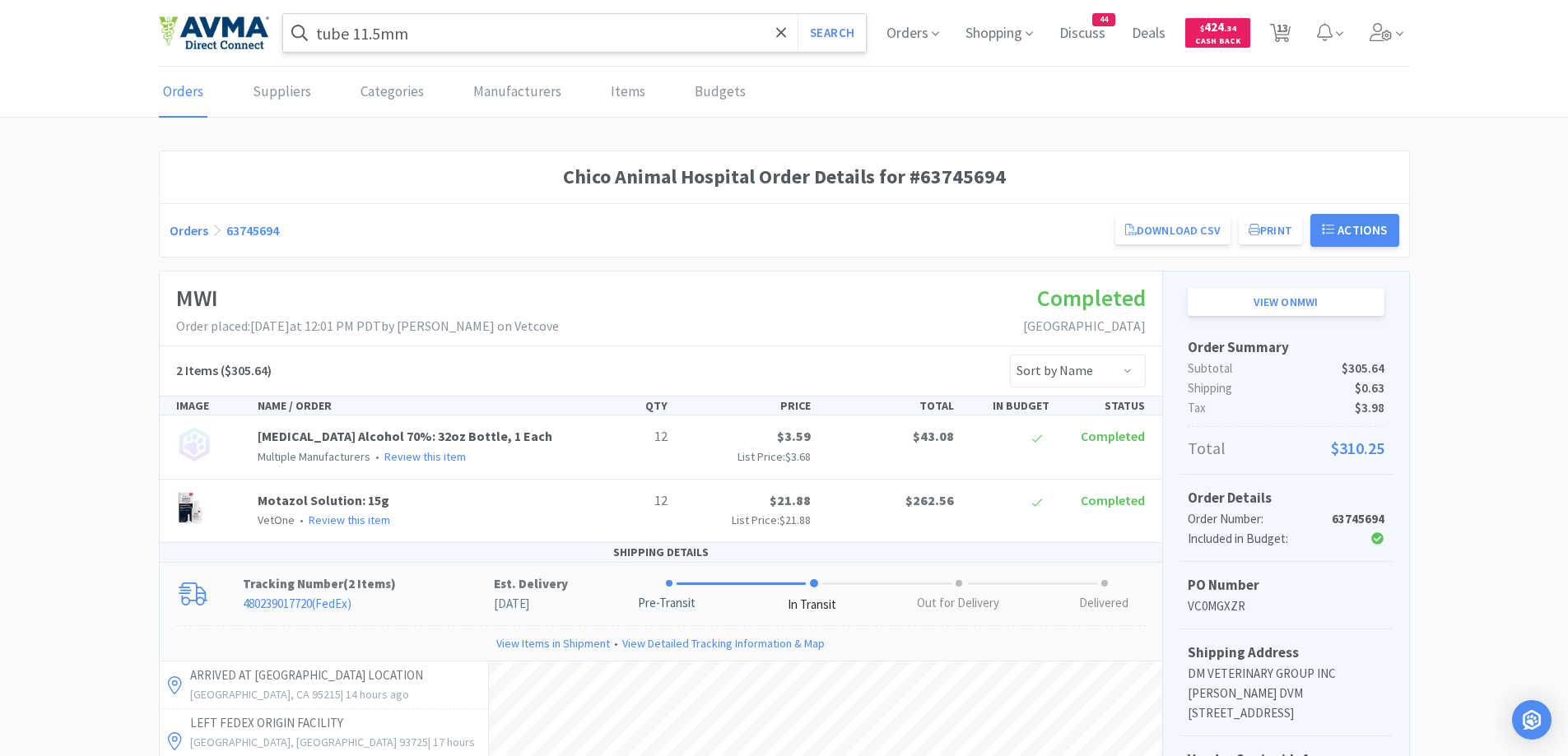
click at [499, 22] on input "tube 11.5mm" at bounding box center [574, 33] width 584 height 38
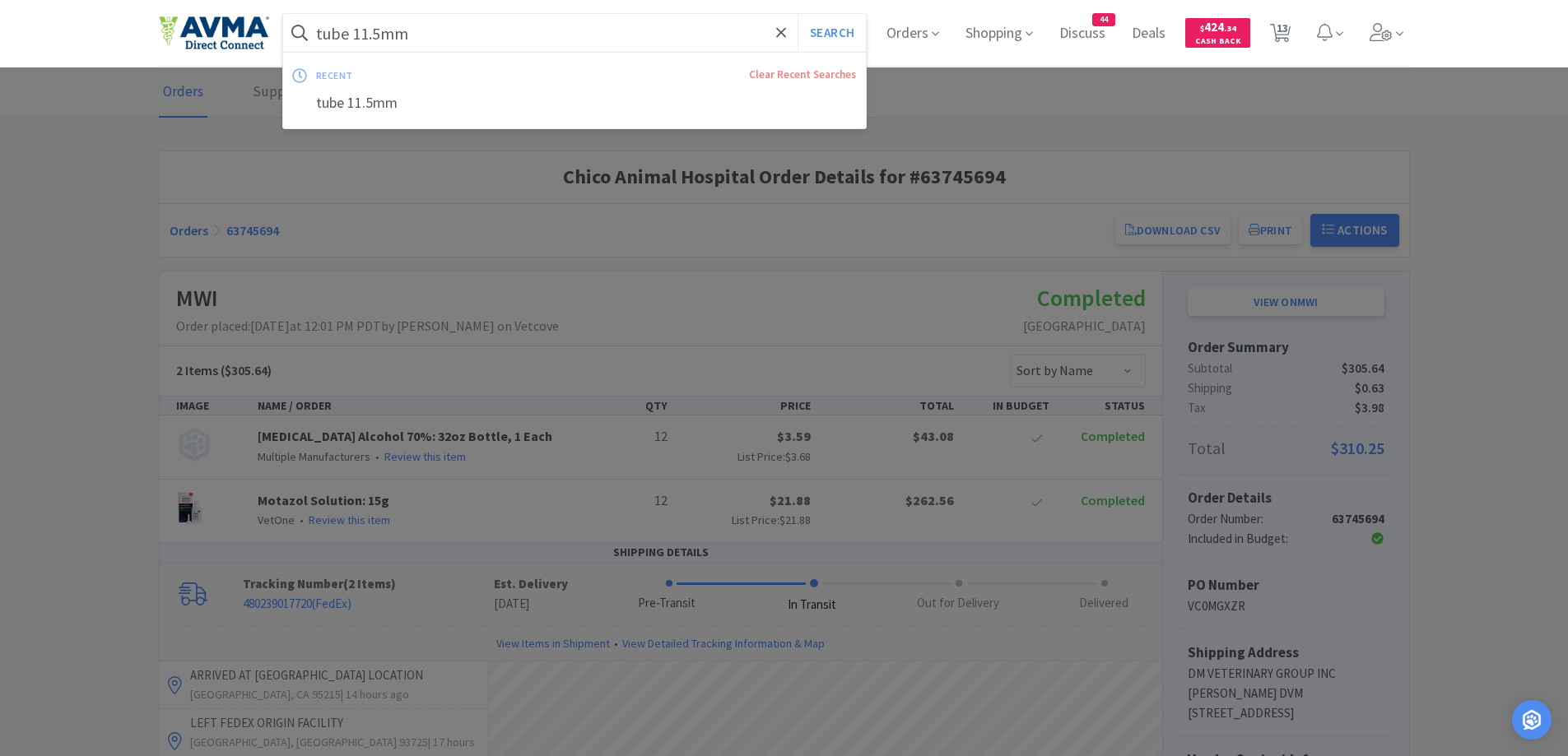
paste input "Apoquel 16mg"
type input "Apoquel 16mg"
click at [798, 14] on button "Search" at bounding box center [832, 33] width 69 height 38
select select "1"
select select "2"
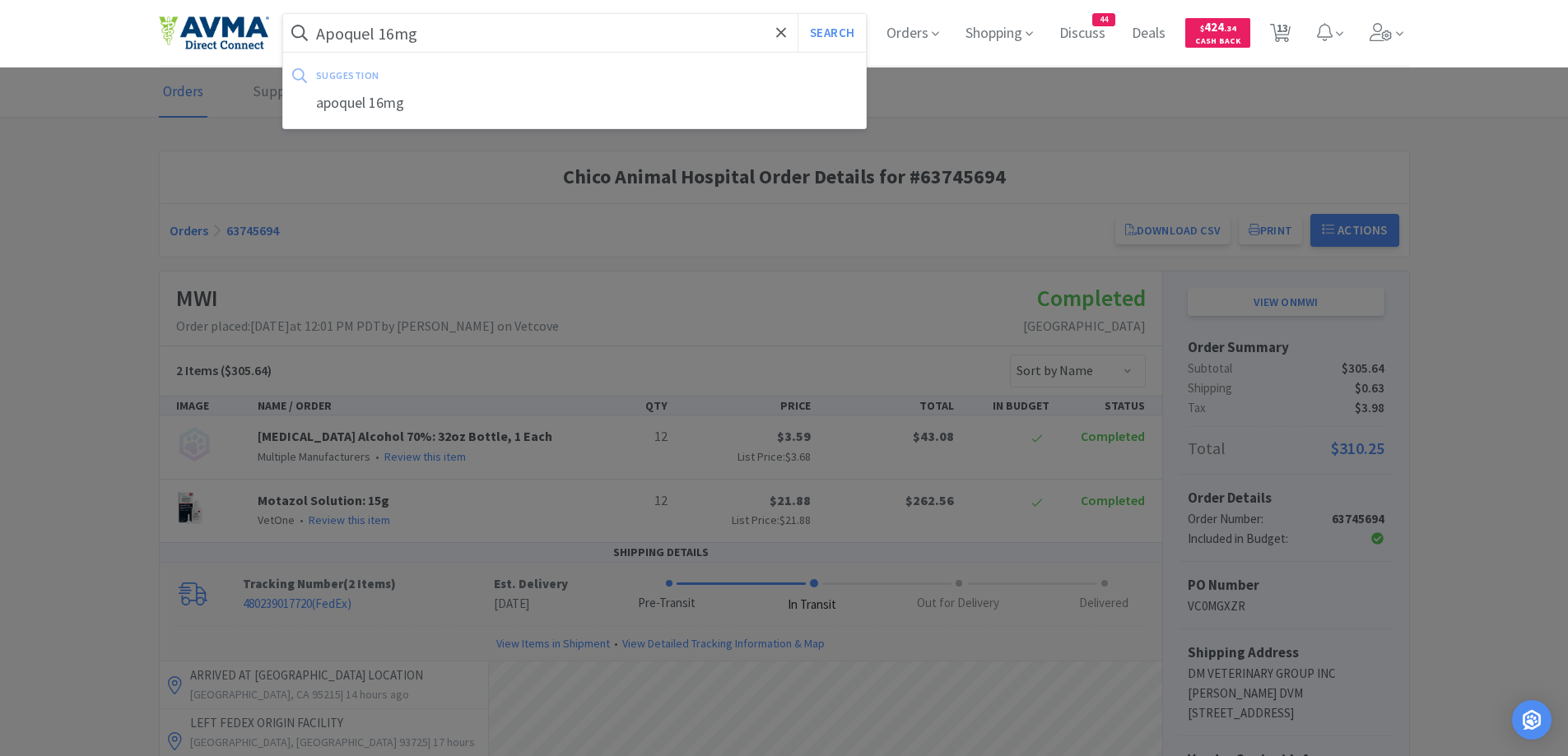
select select "1"
select select "2"
select select "1"
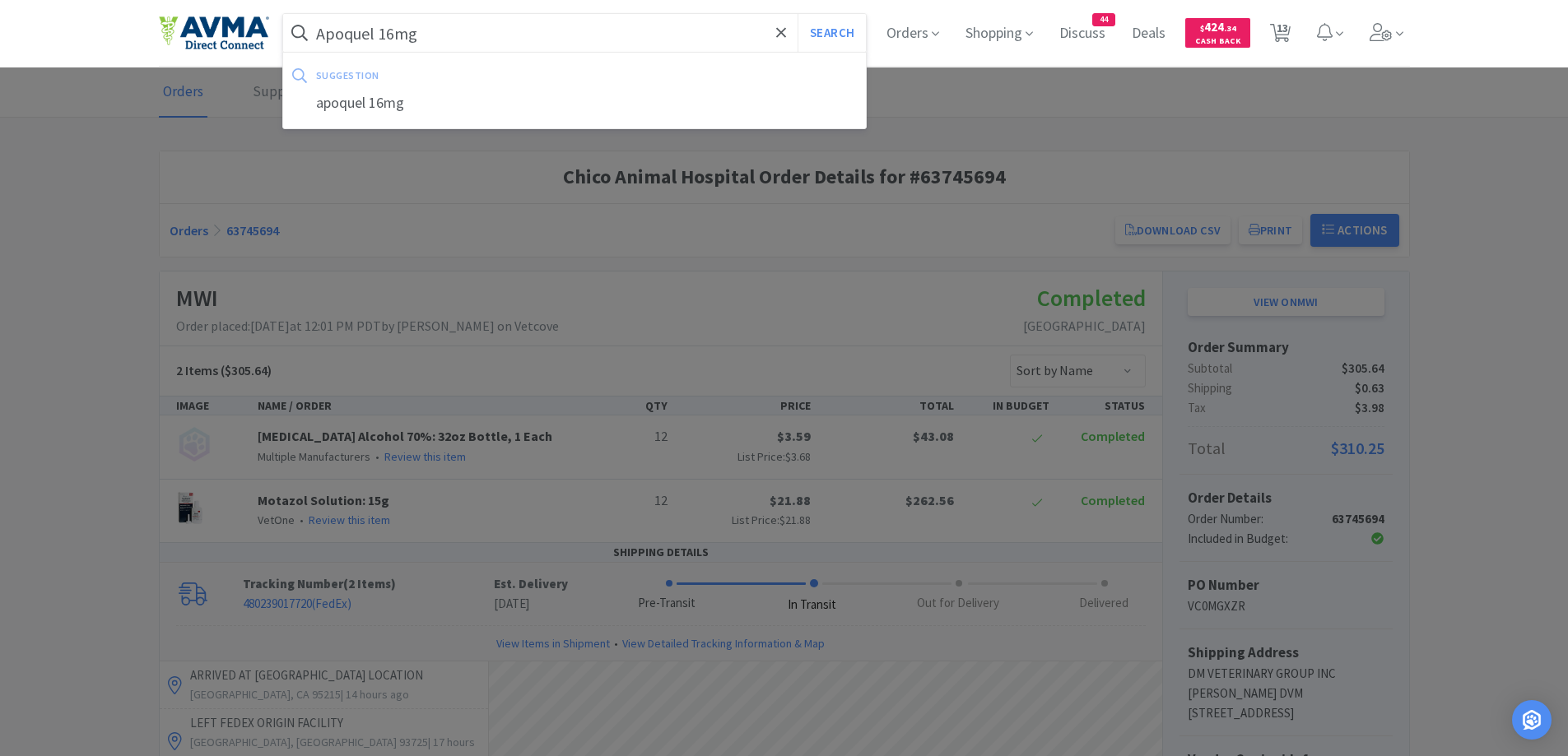
select select "1"
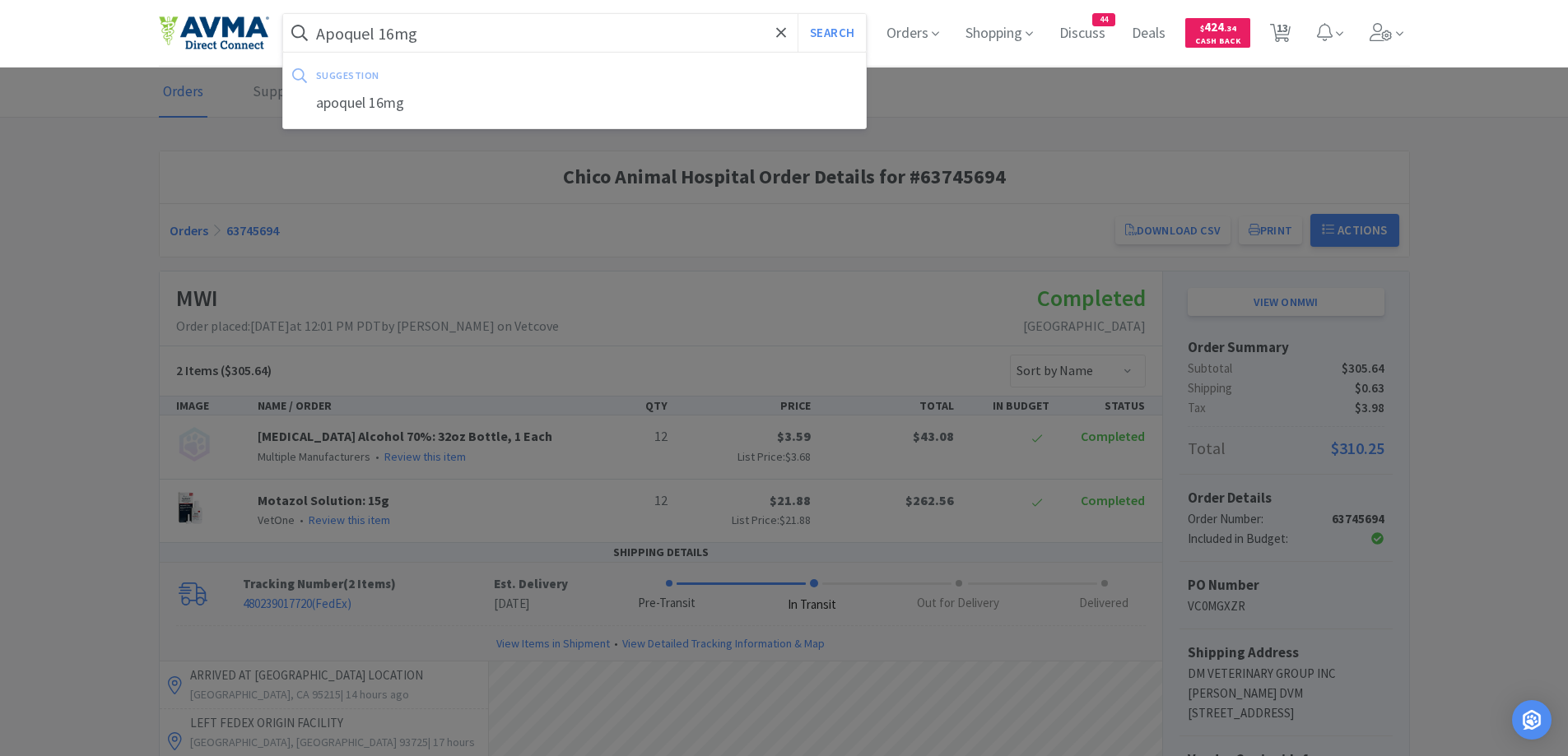
select select "2"
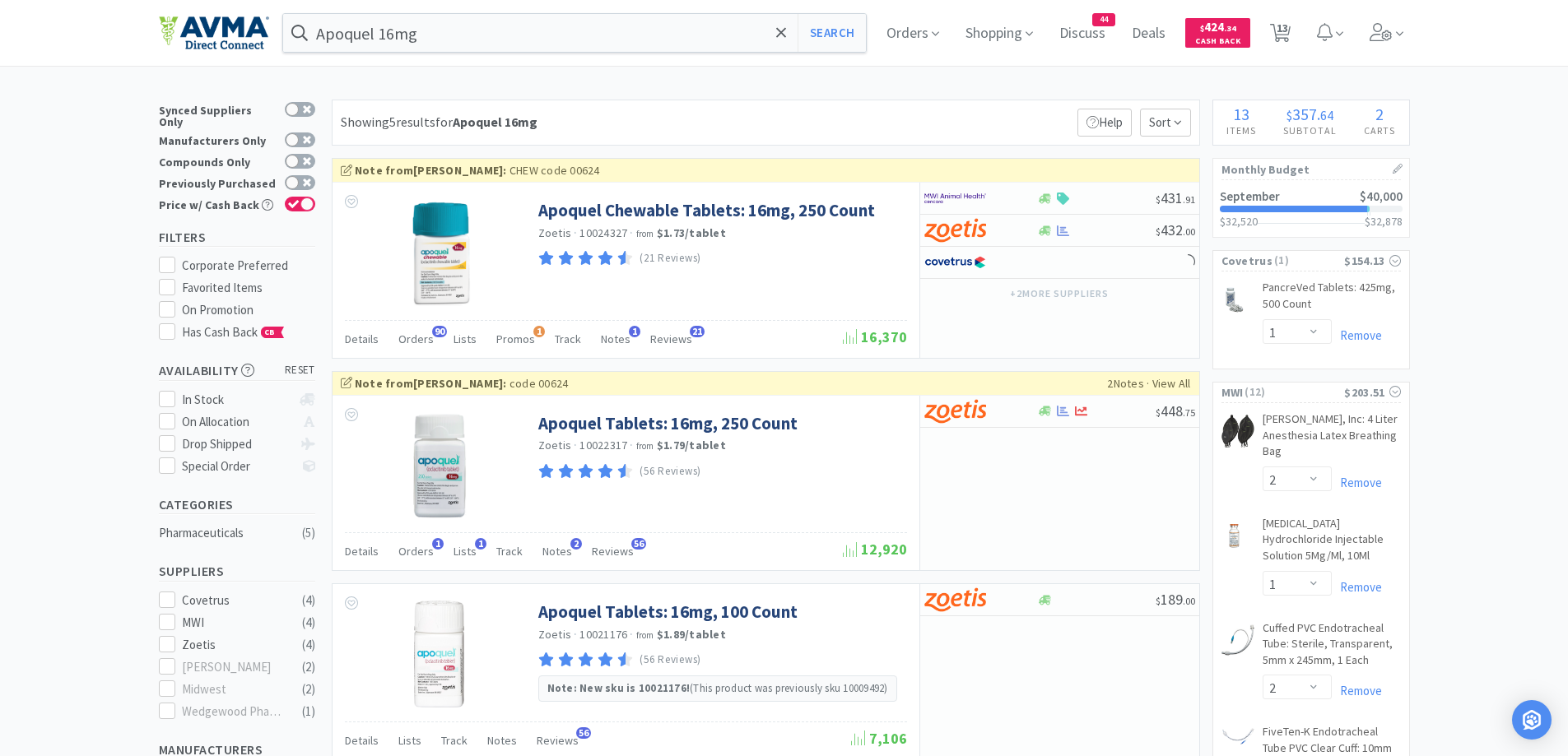
click at [945, 110] on div "Showing 5 results for Apoquel 16mg Filters Help Sort" at bounding box center [766, 122] width 868 height 46
click at [1013, 186] on div at bounding box center [969, 198] width 90 height 28
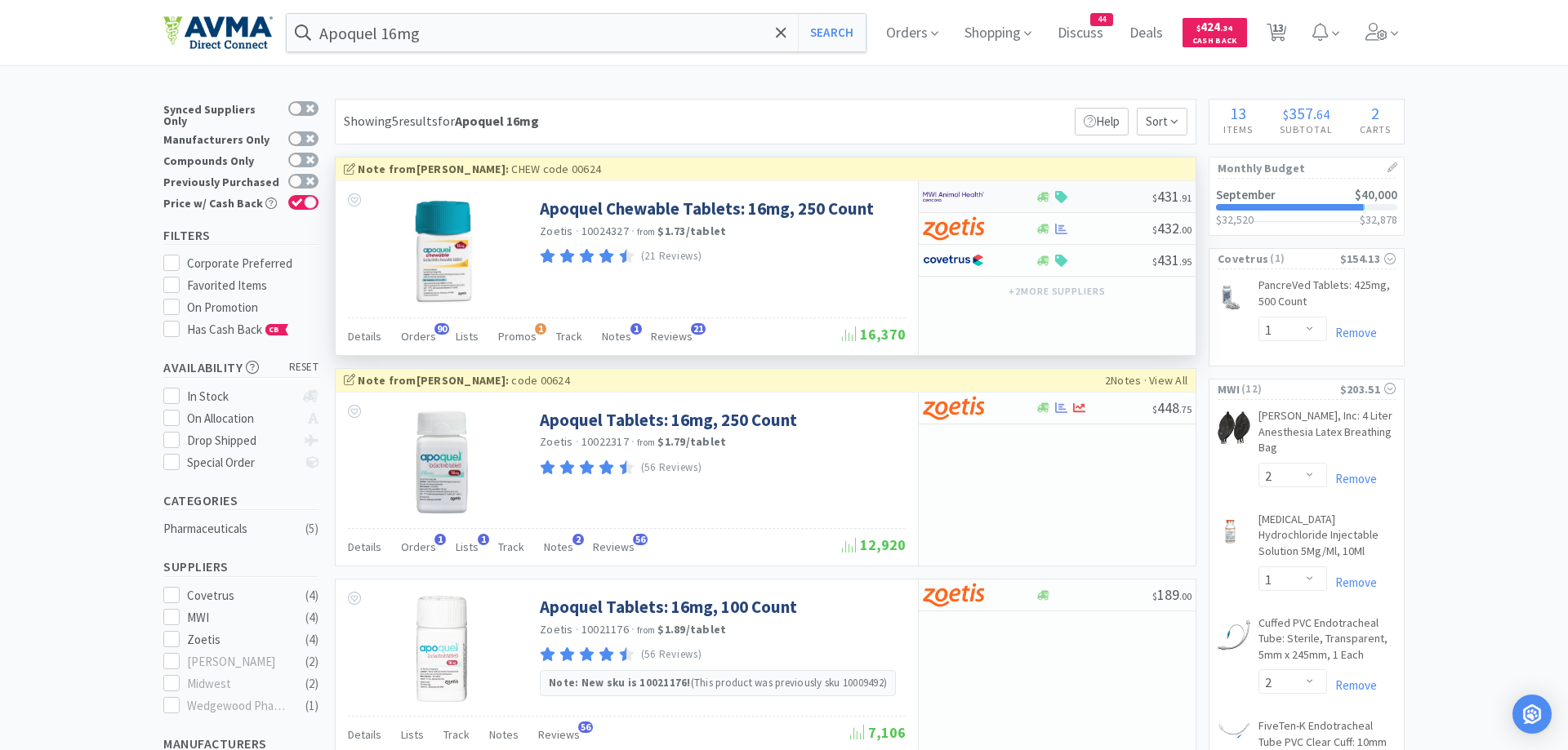
select select "1"
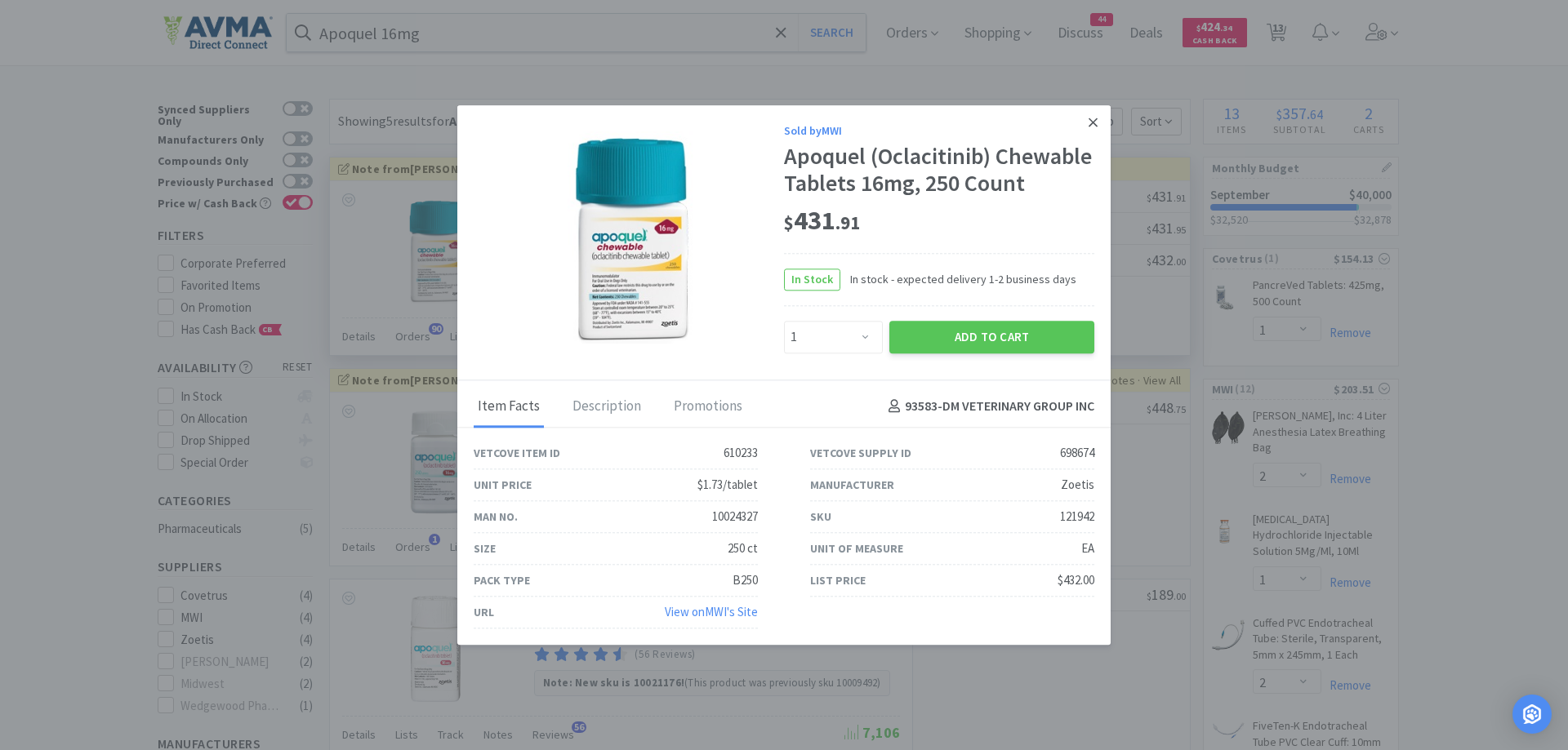
click at [1106, 113] on link at bounding box center [1092, 123] width 28 height 35
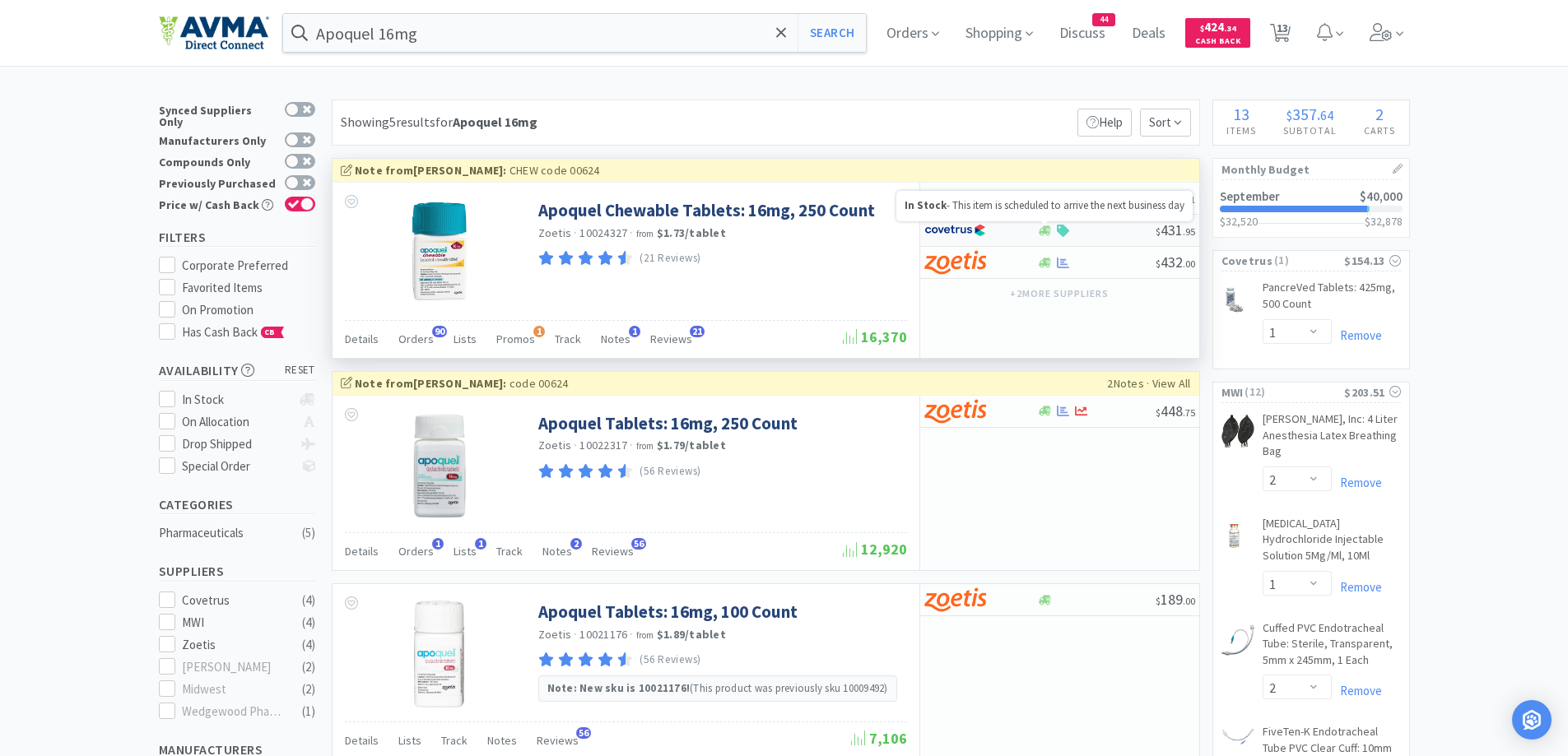
click at [1041, 235] on icon at bounding box center [1045, 230] width 12 height 10
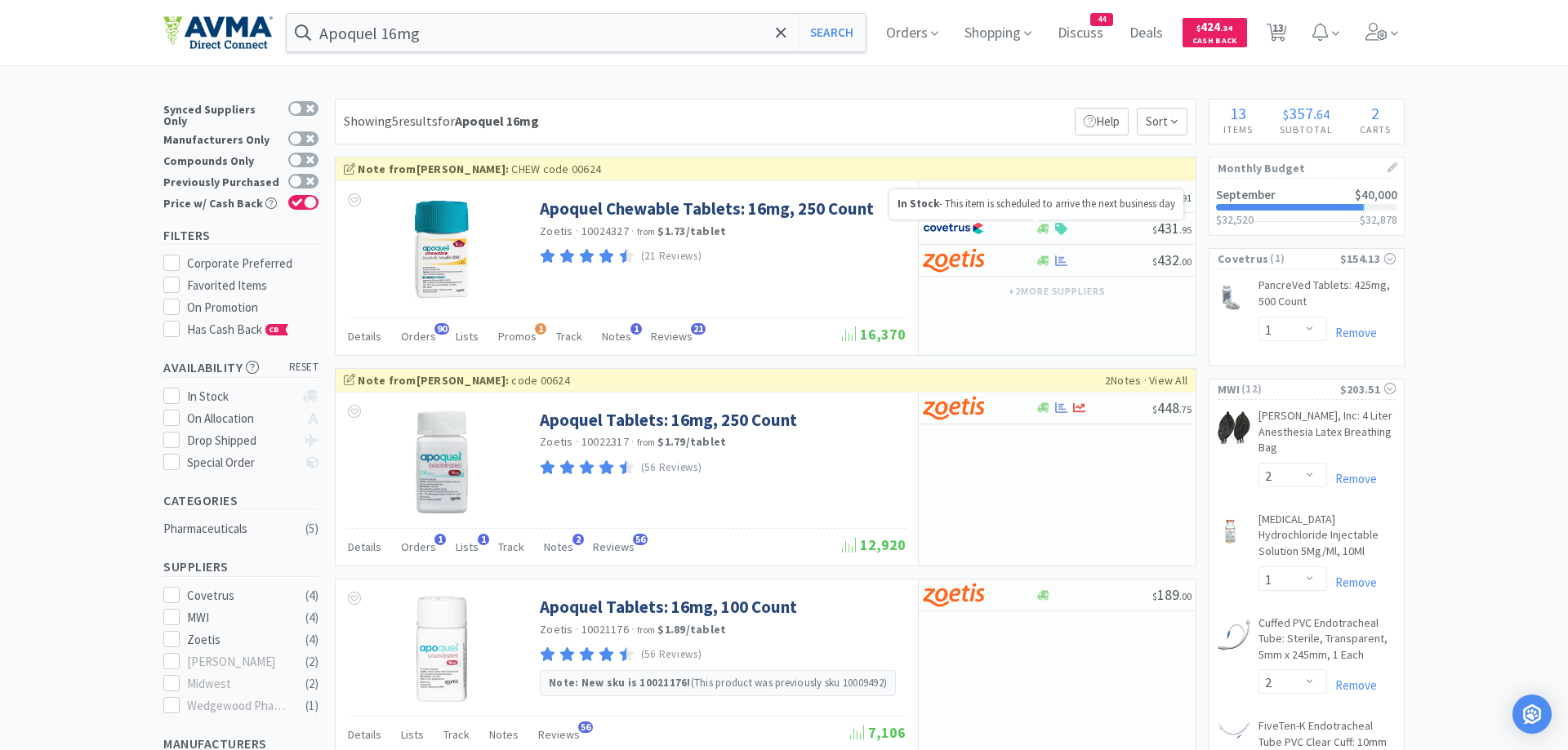
select select "1"
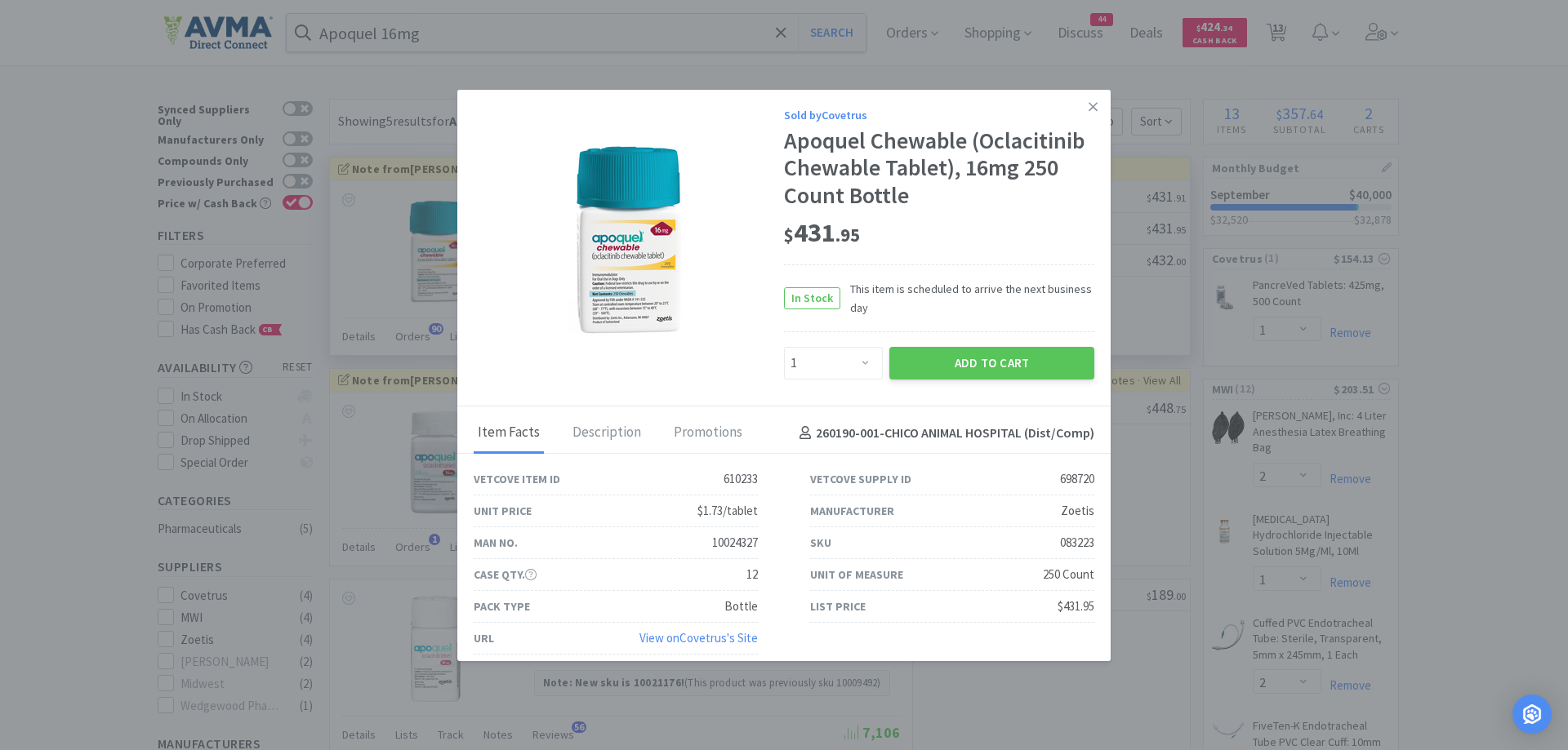
click at [1064, 97] on div "Sold by Covetrus Apoquel Chewable (Oclacitinib Chewable Tablet), 16mg 250 Count…" at bounding box center [784, 249] width 654 height 318
click at [1078, 103] on link at bounding box center [1092, 107] width 28 height 35
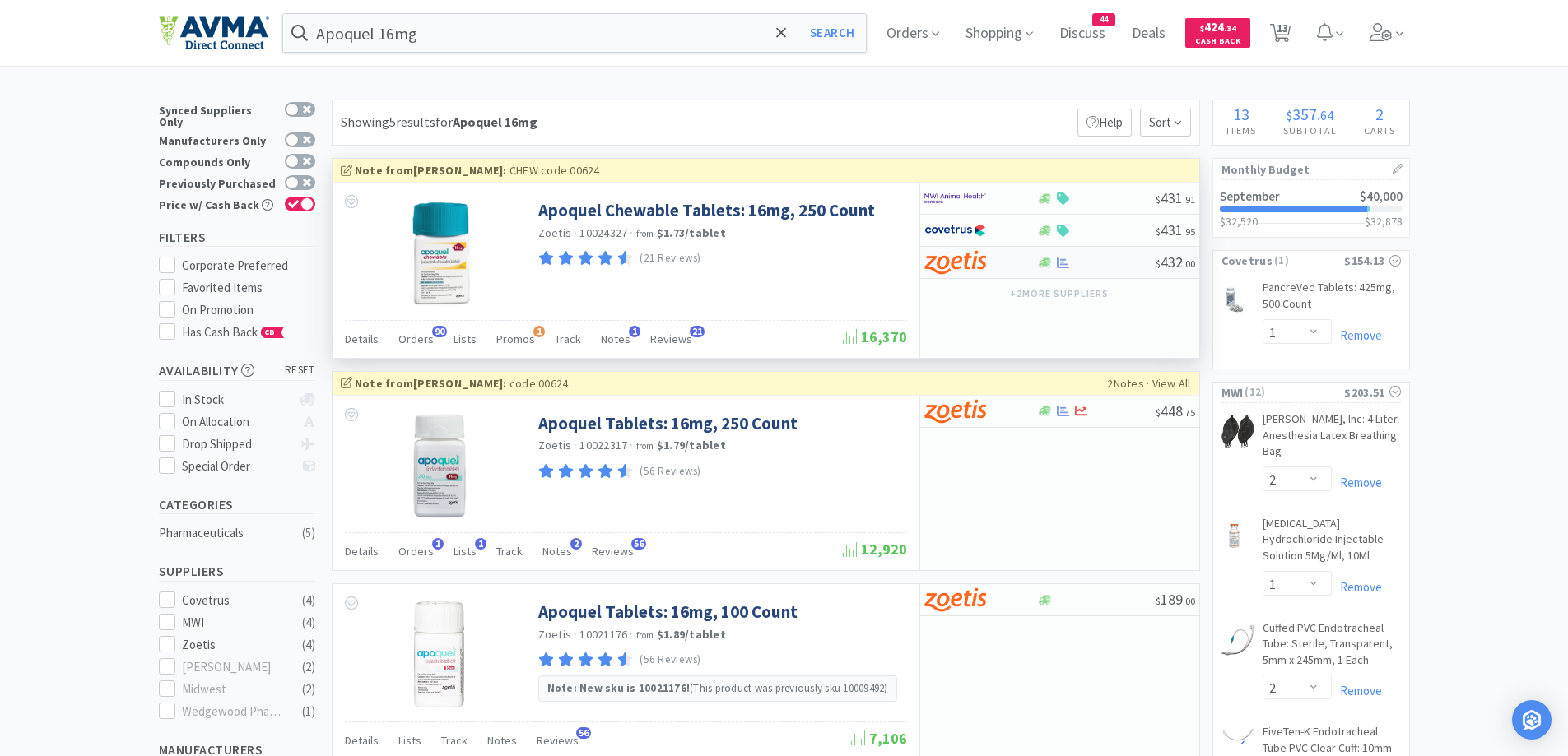
click at [998, 259] on div at bounding box center [969, 263] width 90 height 28
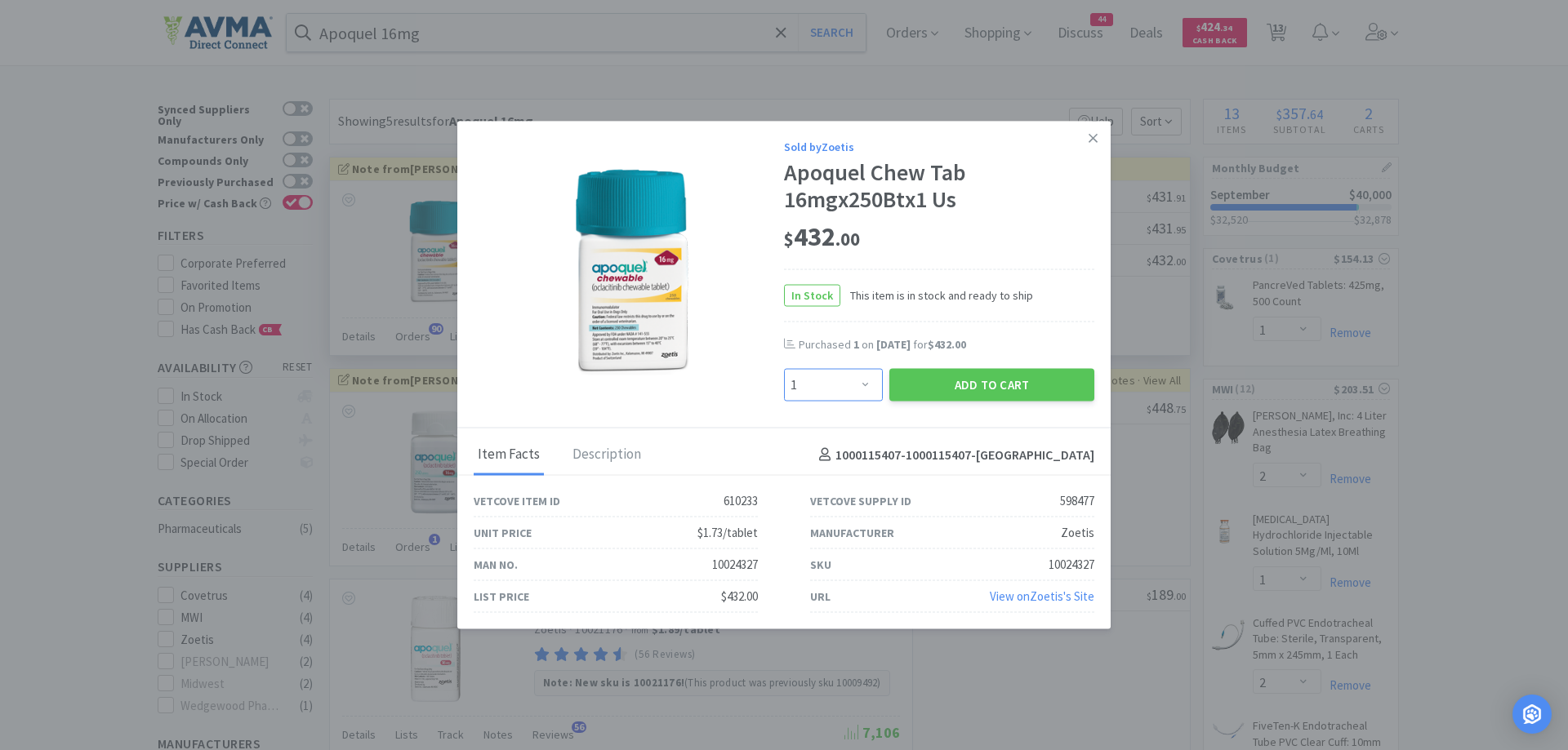
drag, startPoint x: 865, startPoint y: 394, endPoint x: 862, endPoint y: 384, distance: 10.4
click at [865, 394] on select "Enter Quantity 1 2 3 4 5 6 7 8 9 10 11 12 13 14 15 16 17 18 19 20 Enter Quantity" at bounding box center [833, 386] width 98 height 33
select select "2"
click at [784, 369] on select "Enter Quantity 1 2 3 4 5 6 7 8 9 10 11 12 13 14 15 16 17 18 19 20 Enter Quantity" at bounding box center [833, 386] width 98 height 33
click at [1008, 399] on button "Add to Cart" at bounding box center [991, 386] width 205 height 33
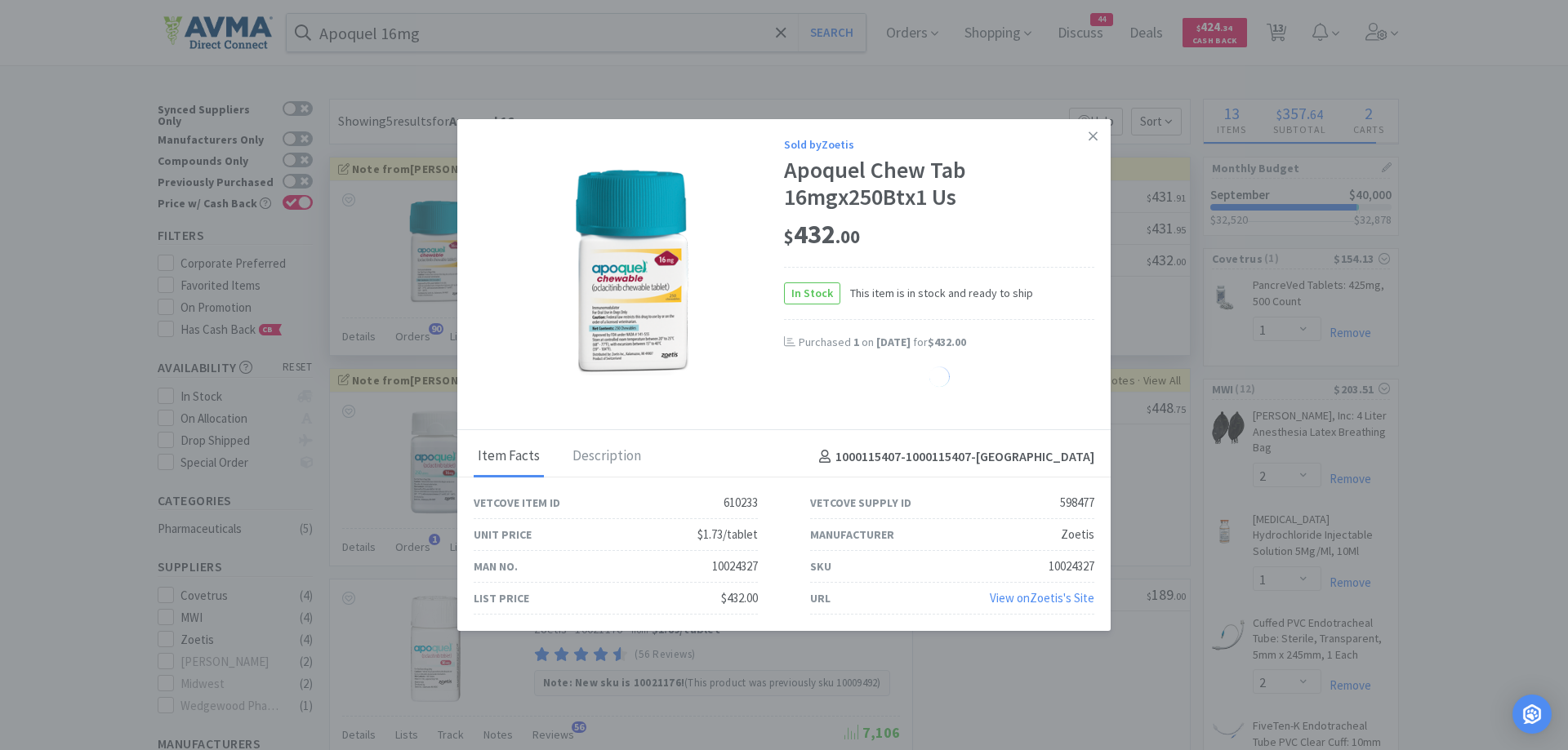
select select "2"
select select "1"
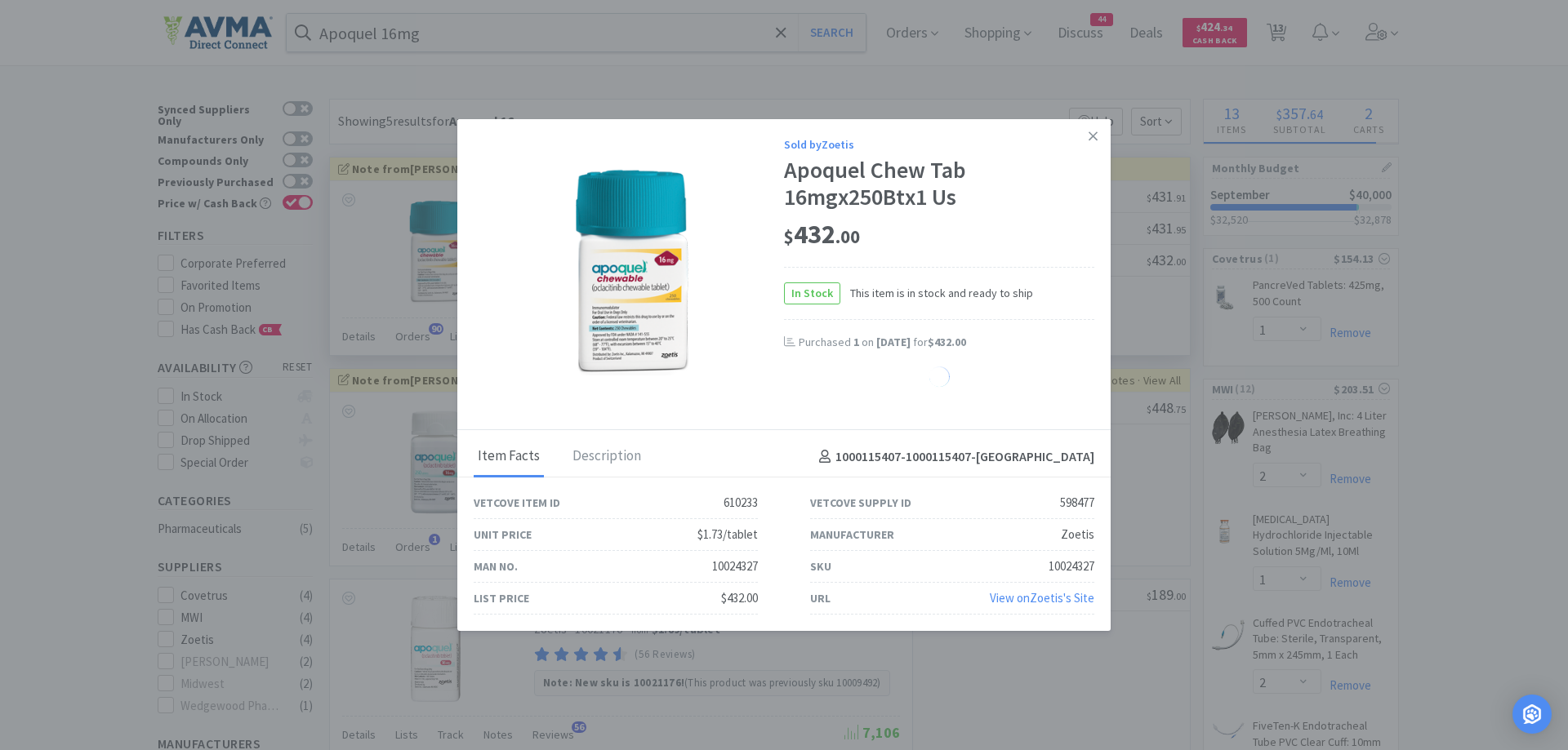
select select "1"
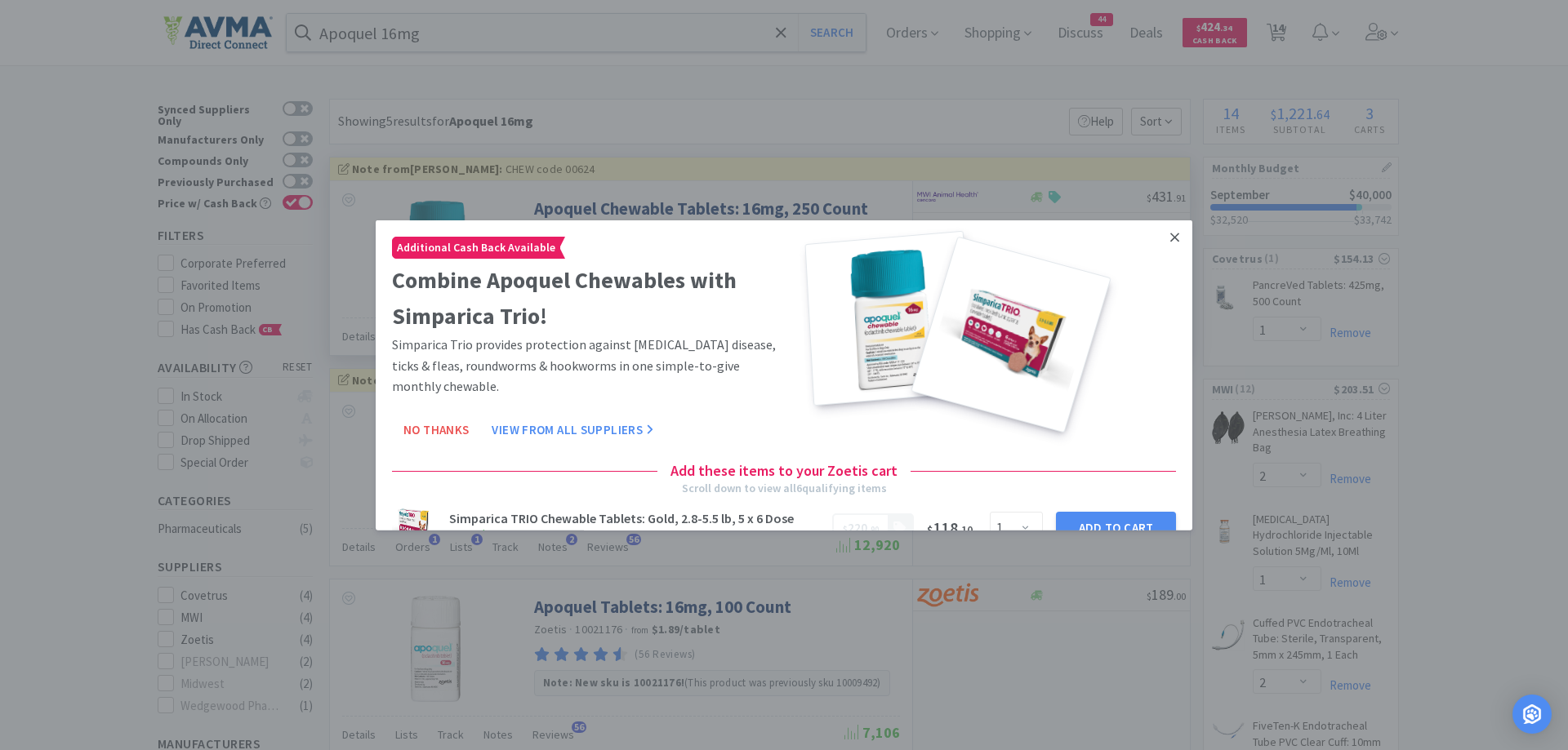
click at [1160, 234] on link at bounding box center [1174, 236] width 28 height 35
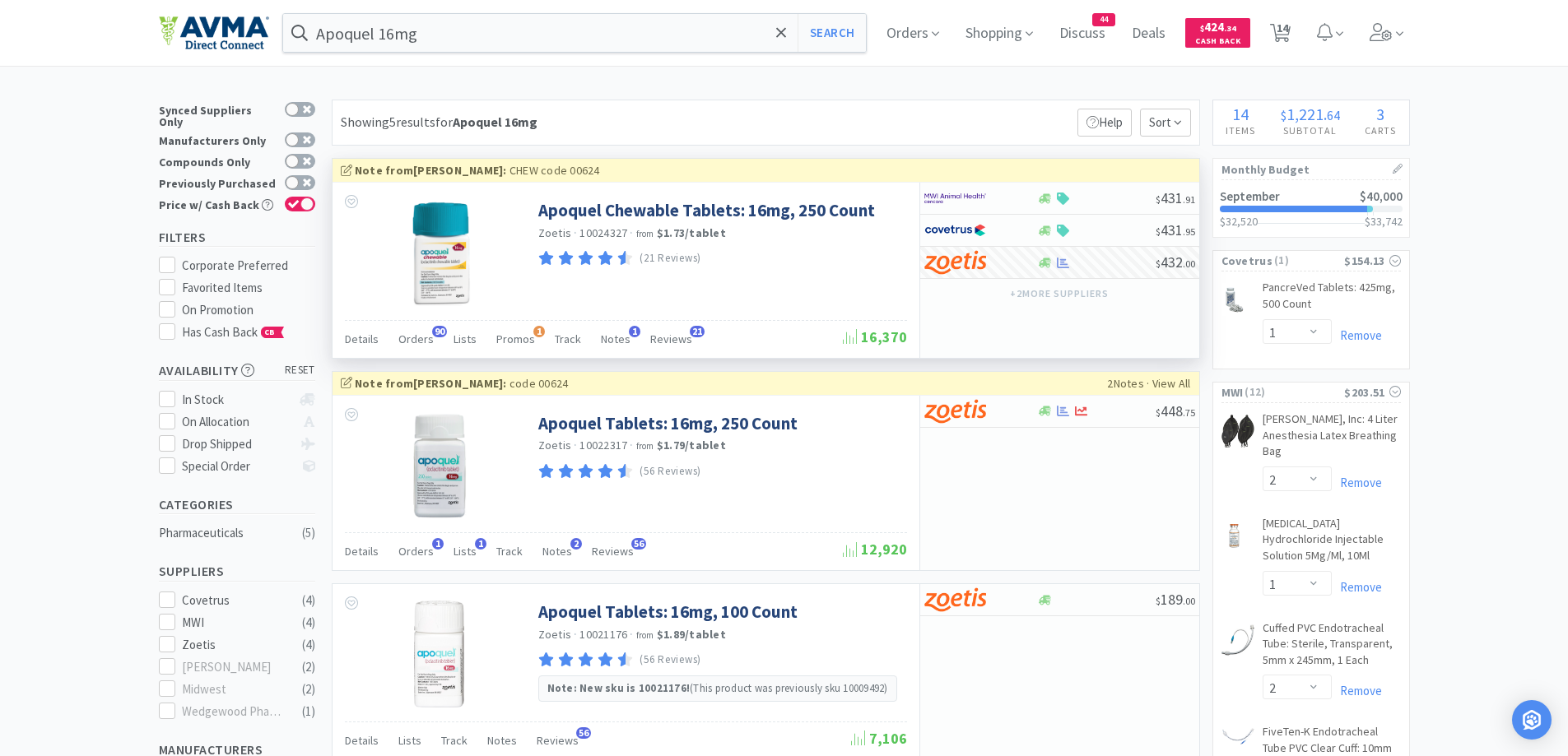
drag, startPoint x: 1301, startPoint y: 23, endPoint x: 1240, endPoint y: 53, distance: 68.0
click at [1297, 23] on span "14" at bounding box center [1280, 33] width 34 height 66
select select "2"
select select "1"
select select "2"
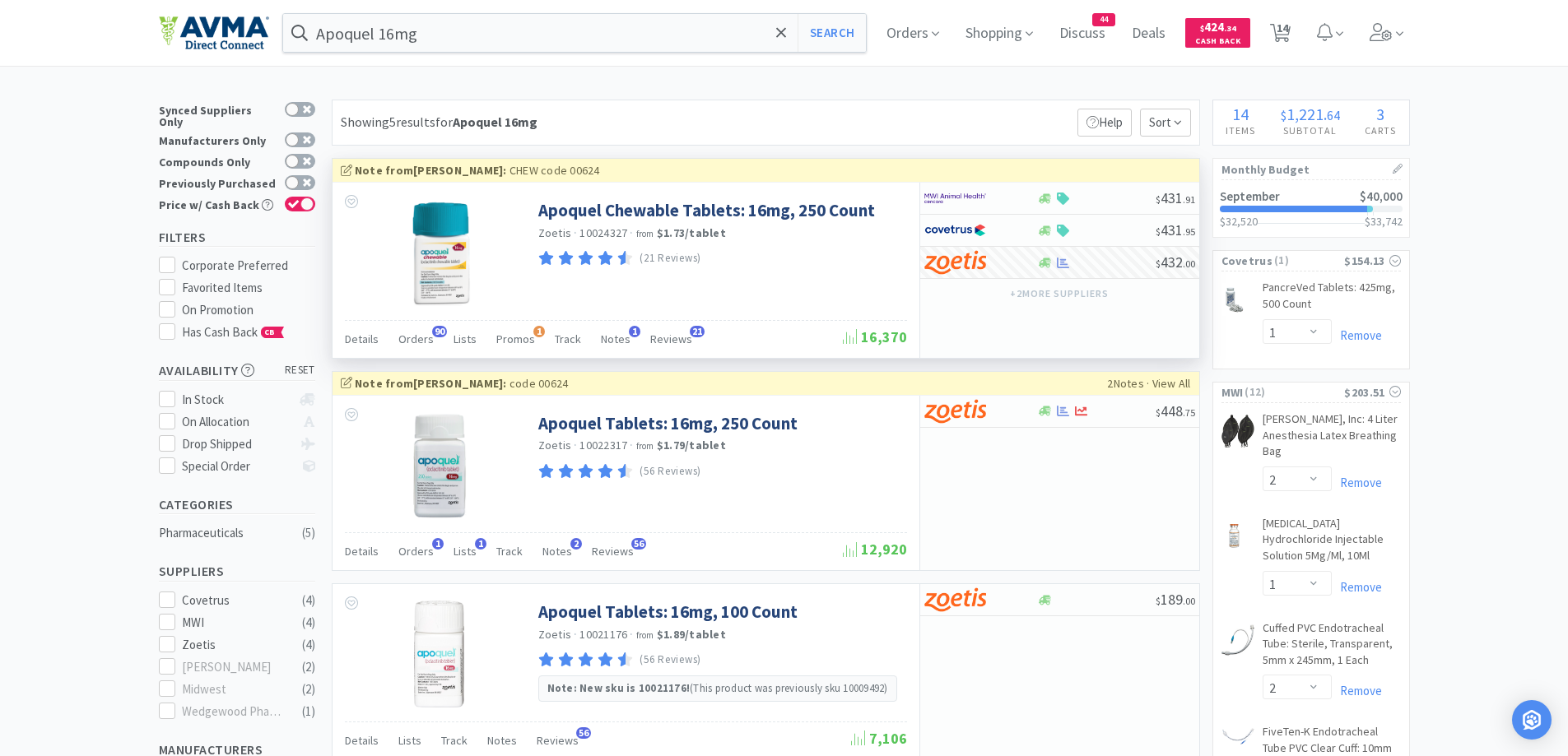
select select "1"
select select "2"
select select "1"
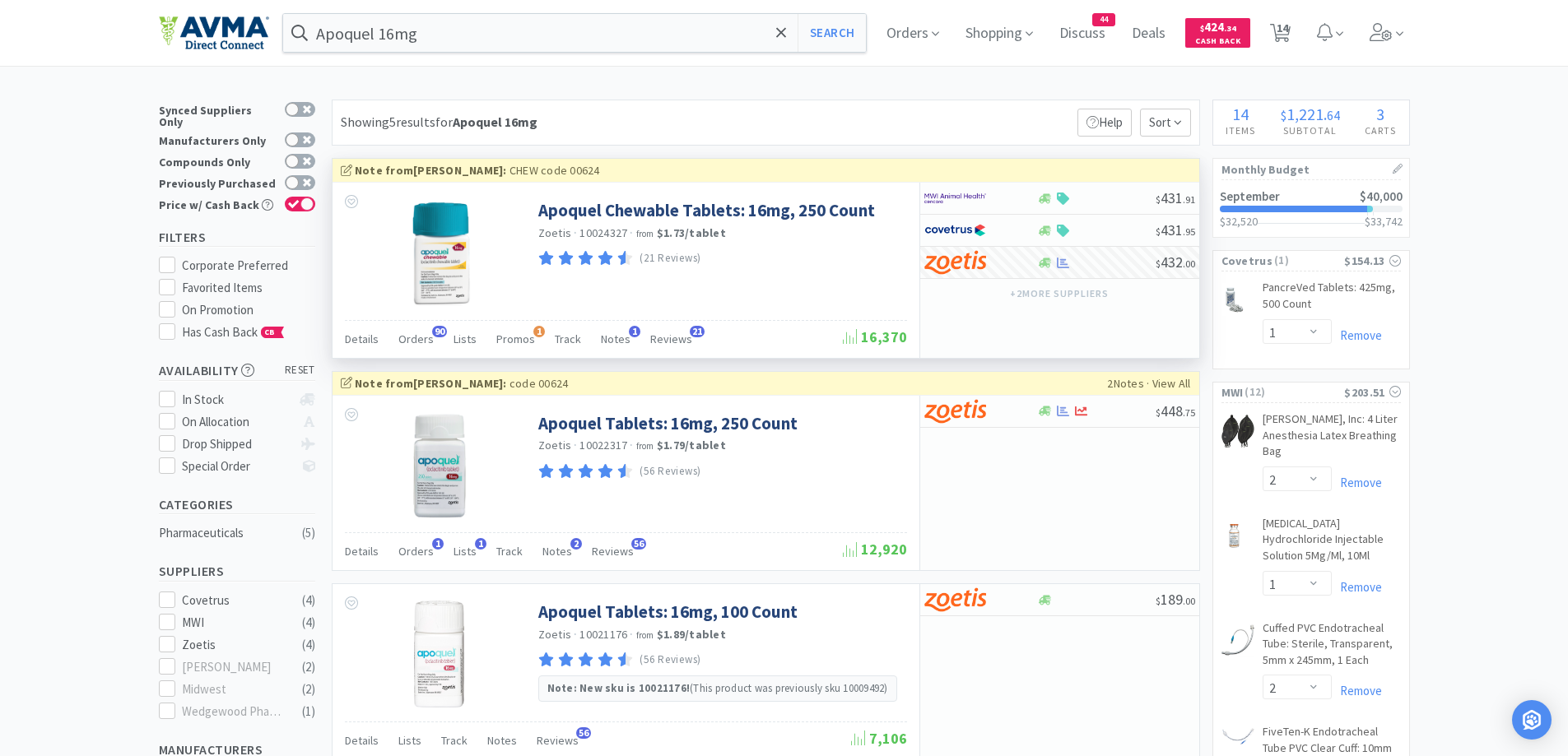
select select "1"
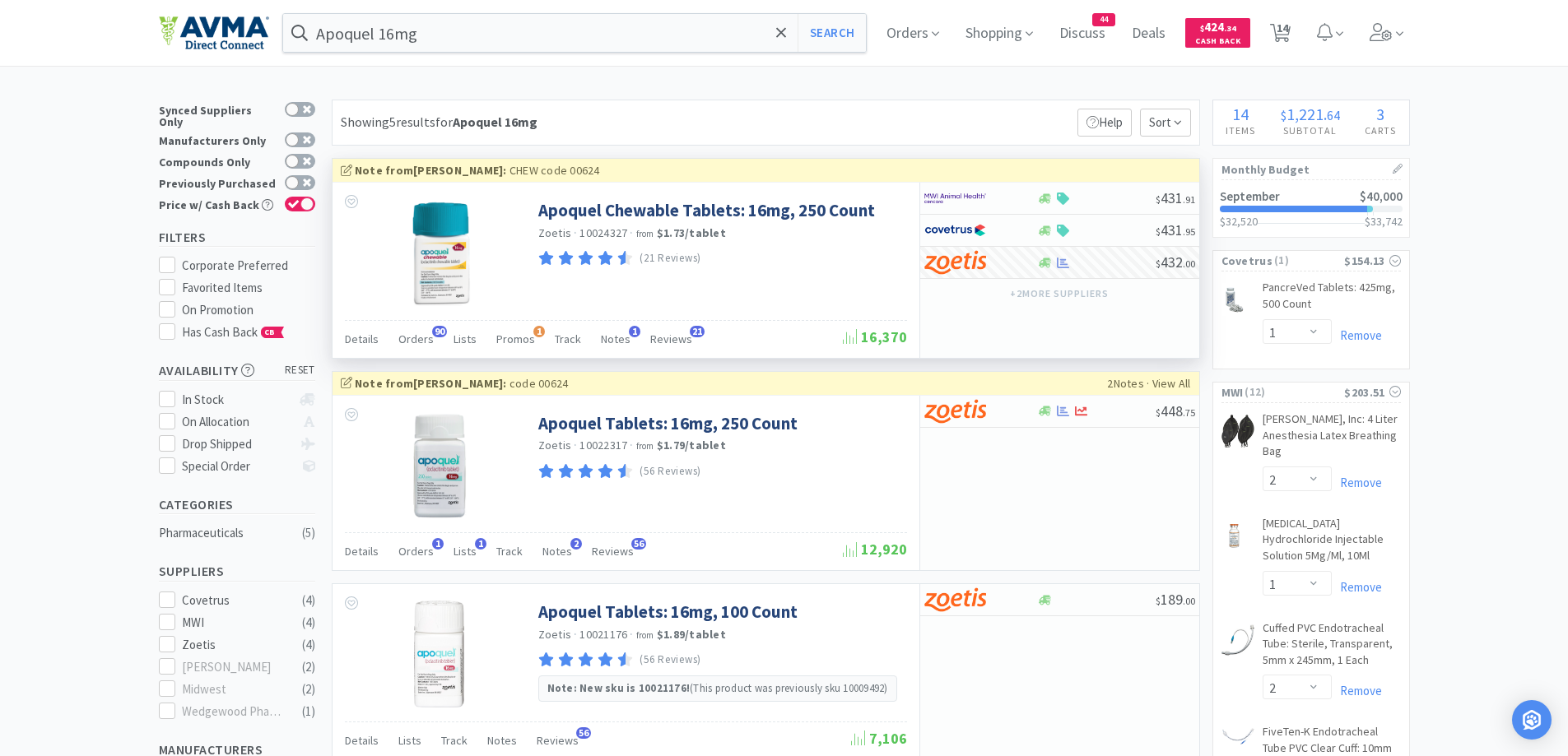
select select "2"
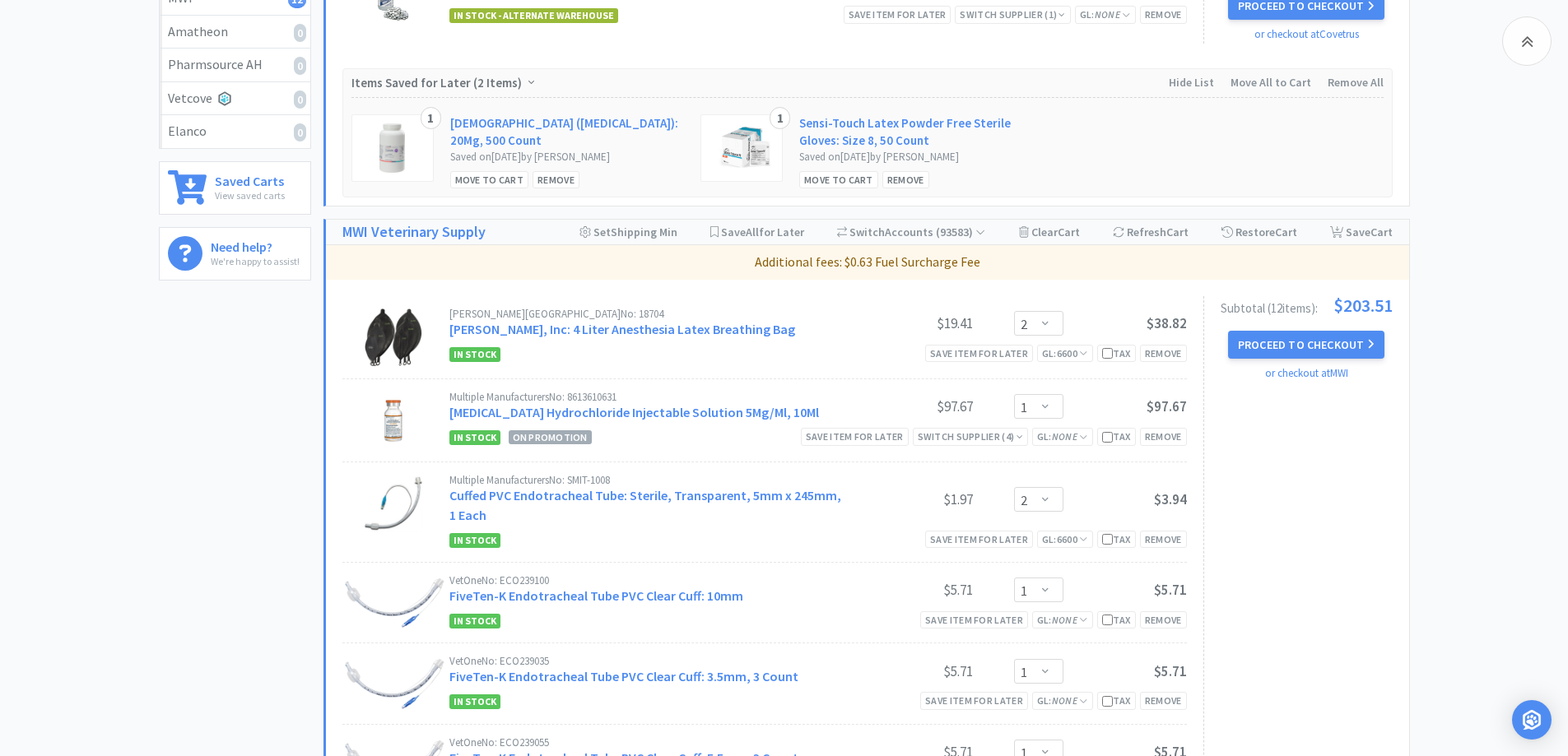
scroll to position [823, 0]
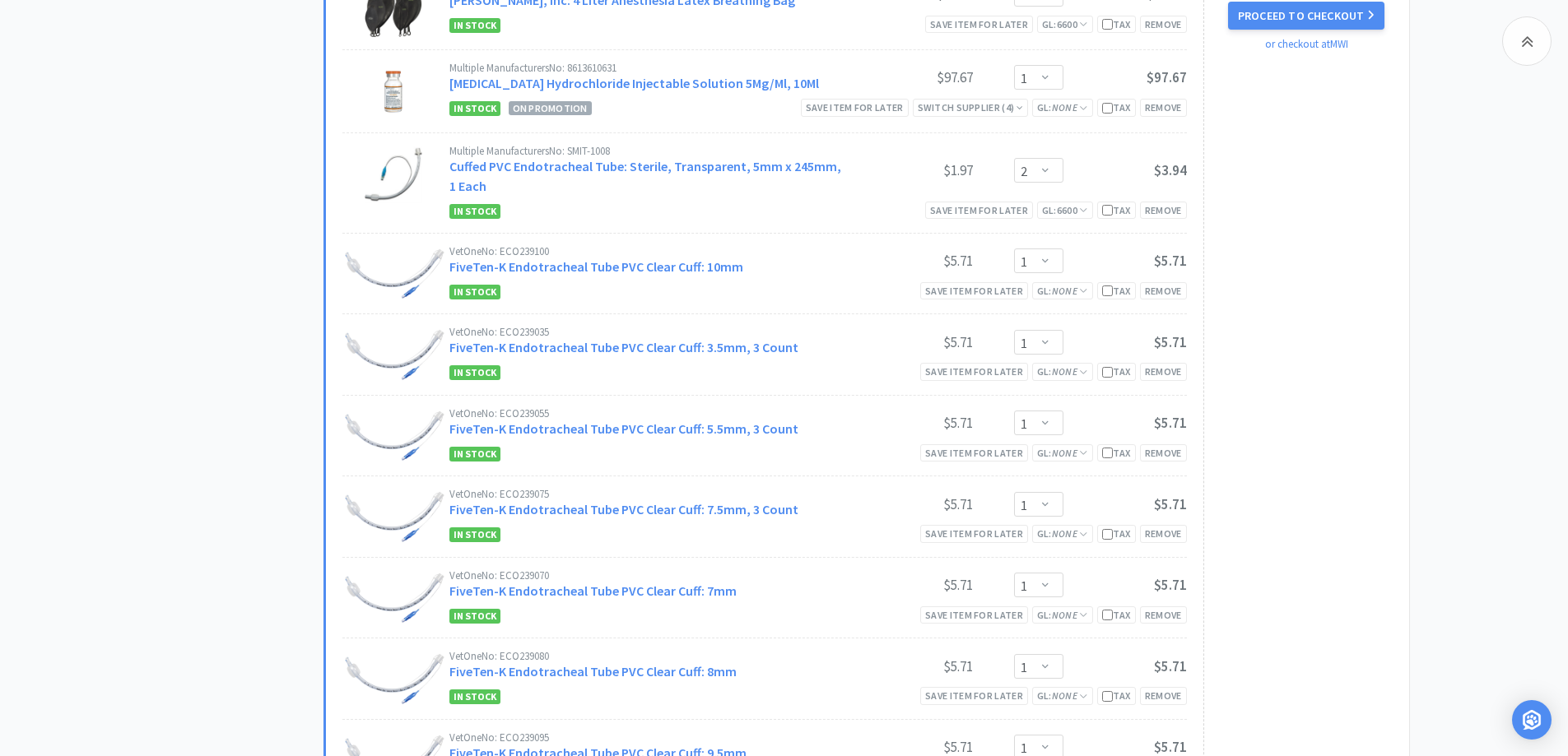
click at [183, 325] on div "All Carts 14 Items $ 1,221 . 64 Subtotal 3 Carts How It Works Monthly Budget Se…" at bounding box center [241, 436] width 164 height 2318
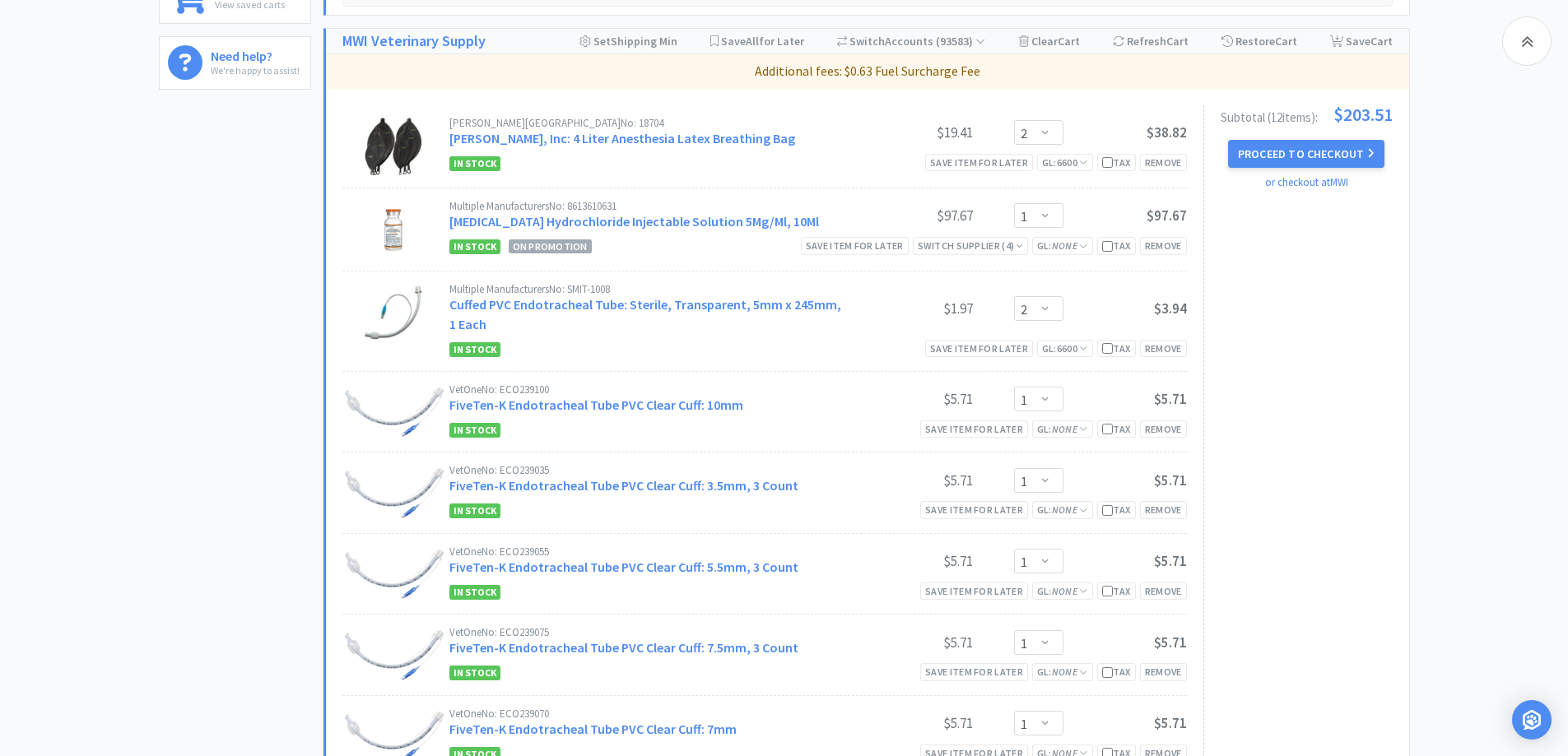
scroll to position [659, 0]
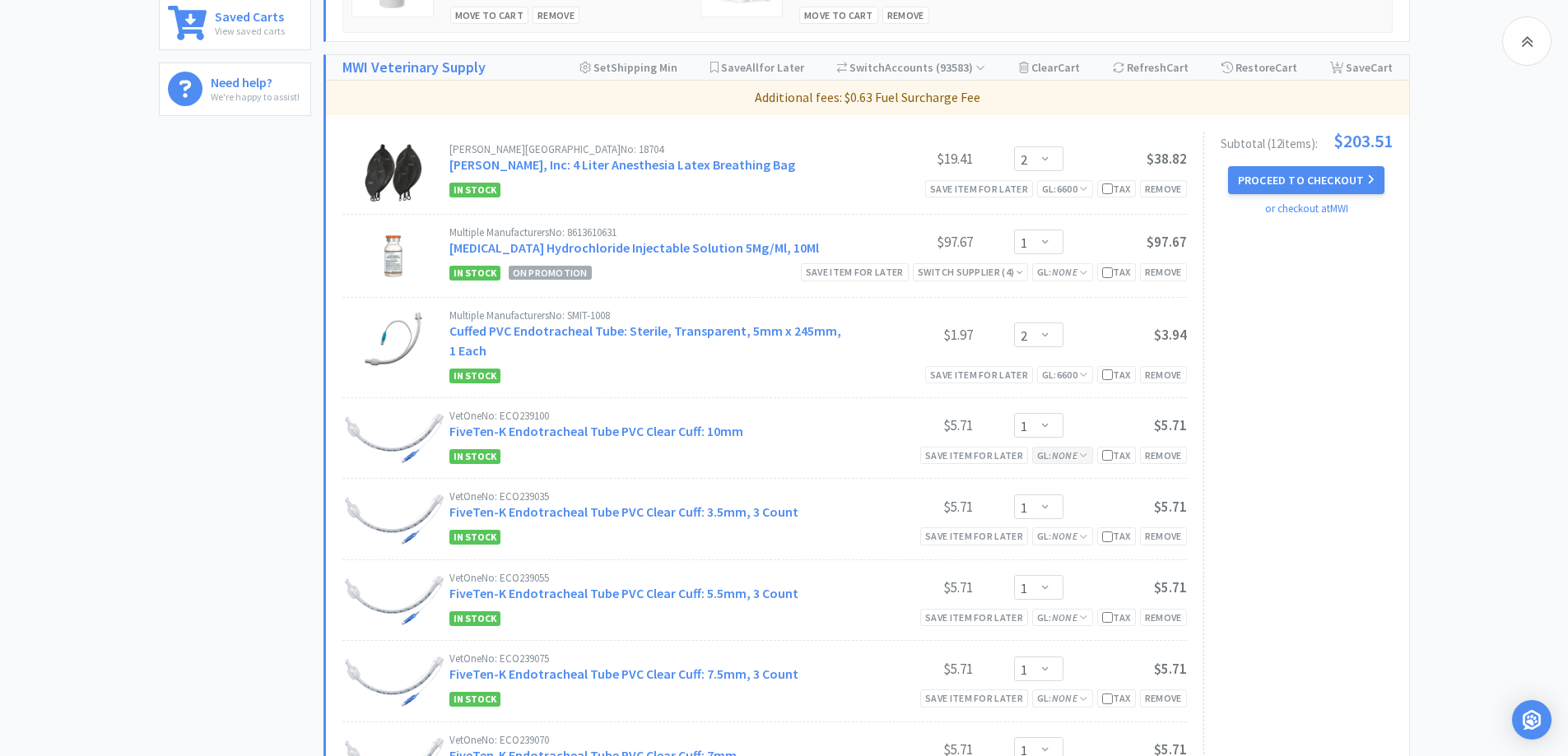
click at [1056, 455] on icon "None" at bounding box center [1064, 455] width 25 height 12
click at [1056, 523] on select "Select a GL Code... 6120 [CREDIT_CARD_NUMBER] New GL Code" at bounding box center [1094, 526] width 151 height 33
select select "6105"
click at [1062, 520] on select "Select a GL Code... 6120 [CREDIT_CARD_NUMBER] New GL Code" at bounding box center [1094, 526] width 151 height 33
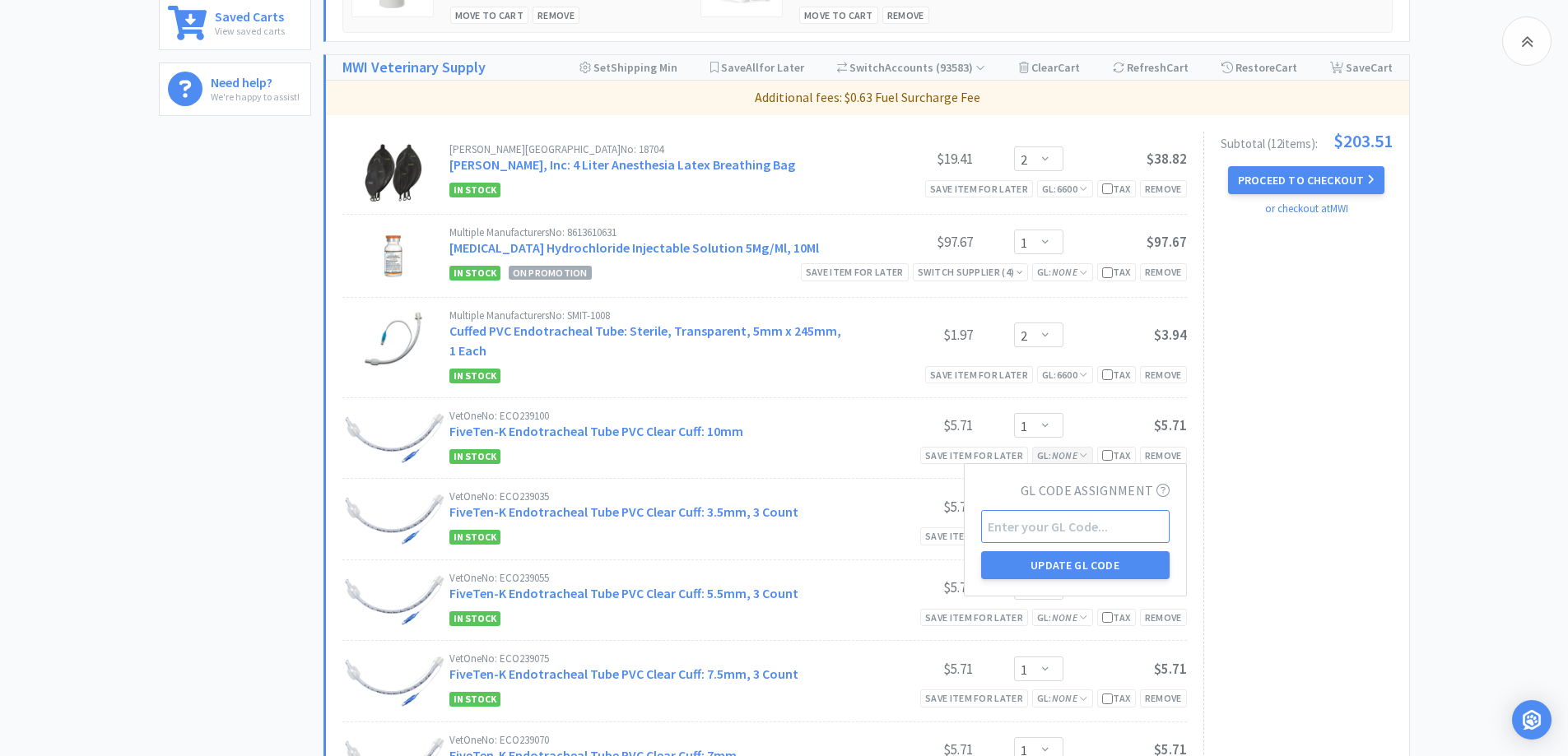
click at [1071, 534] on input "text" at bounding box center [1075, 526] width 189 height 33
type input "6600"
click at [1071, 574] on button "Update GL Code" at bounding box center [1075, 565] width 189 height 28
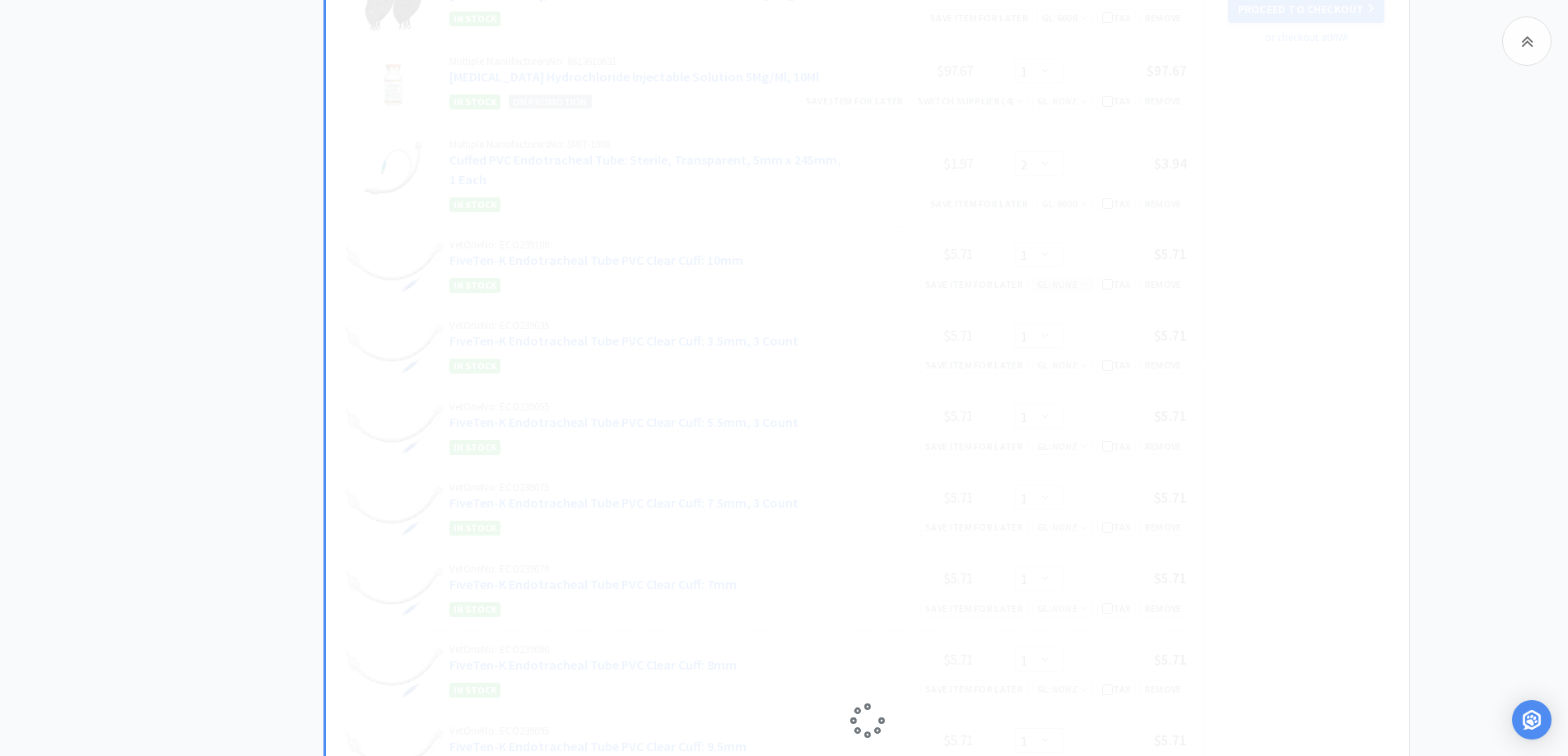
scroll to position [1152, 0]
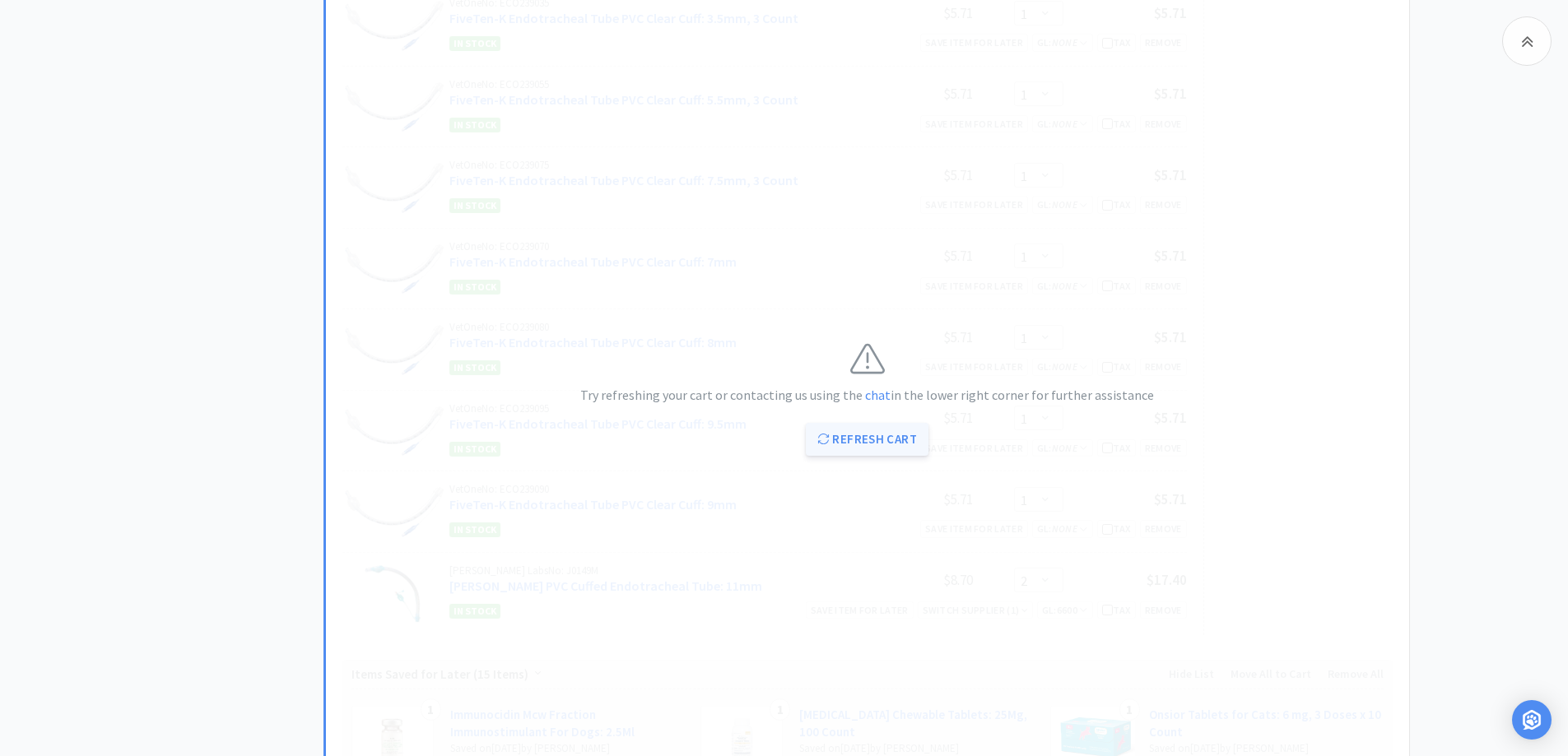
click at [927, 423] on button "Refresh Cart" at bounding box center [867, 439] width 123 height 33
